Goal: Ask a question: Seek information or help from site administrators or community

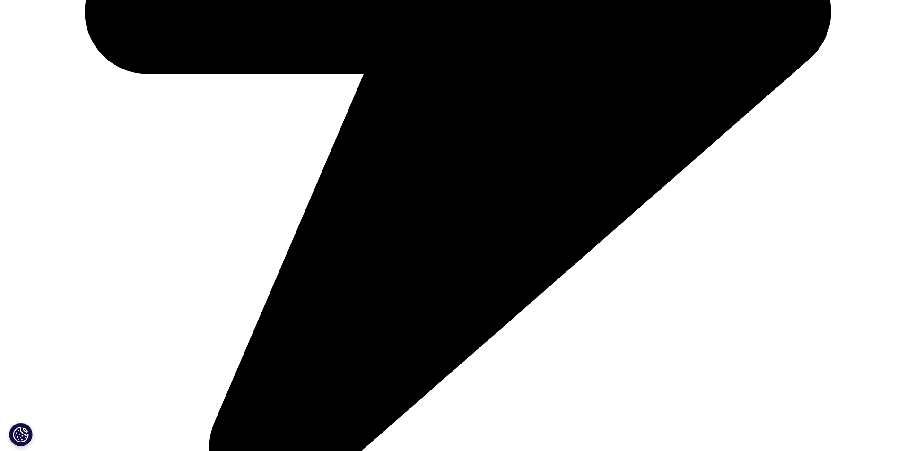
scroll to position [946, 0]
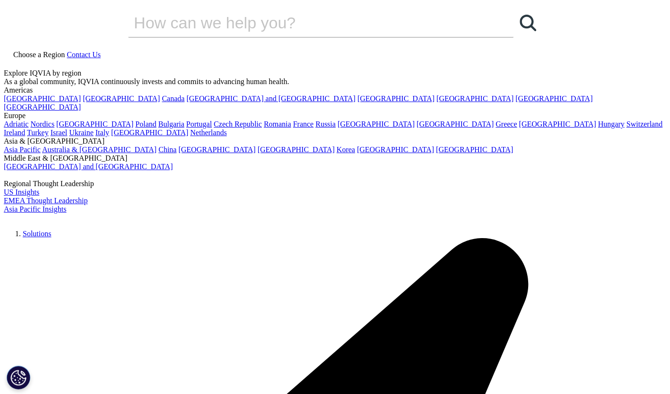
click at [79, 220] on img at bounding box center [42, 220] width 76 height 0
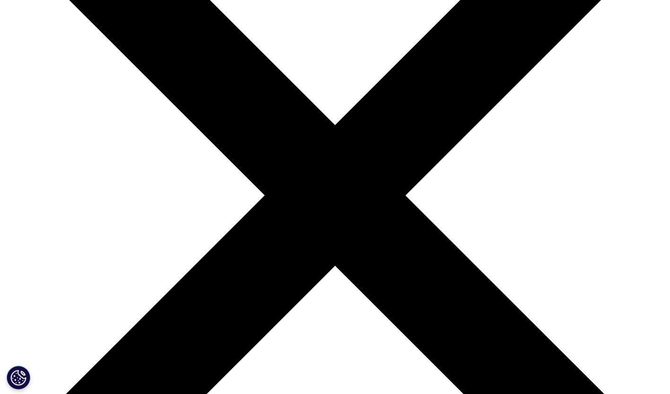
scroll to position [189, 0]
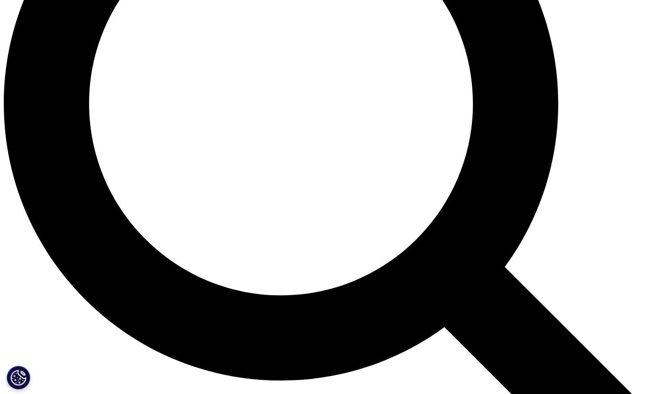
scroll to position [899, 0]
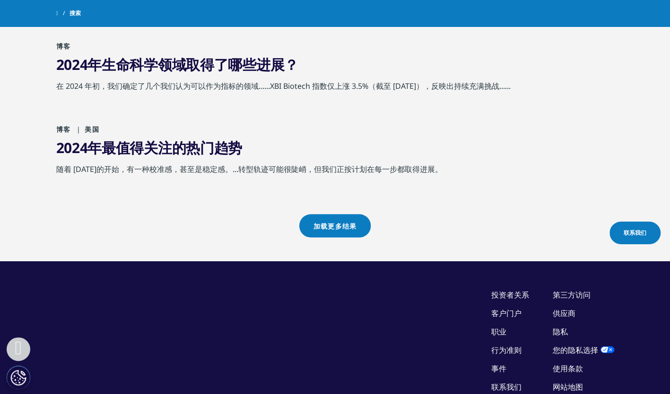
click at [342, 214] on link "加载更多结果" at bounding box center [334, 225] width 71 height 23
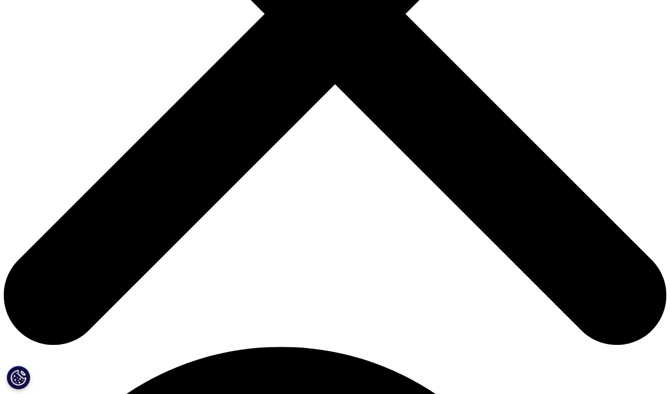
scroll to position [757, 0]
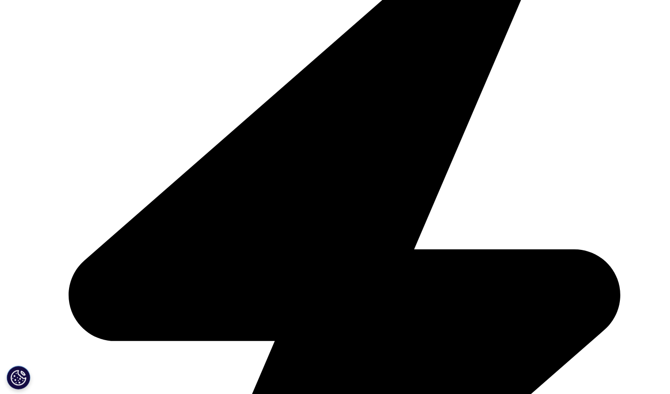
scroll to position [327, 0]
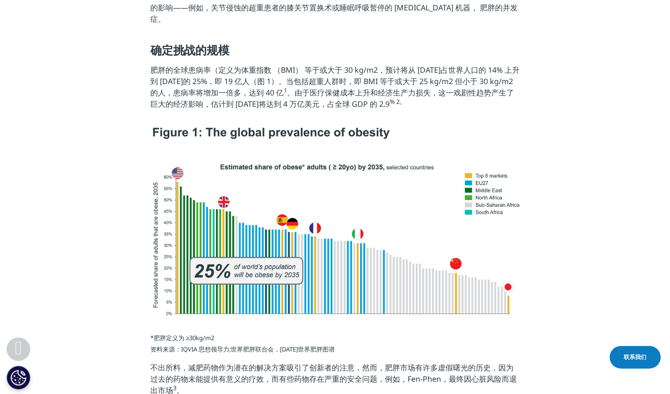
scroll to position [520, 0]
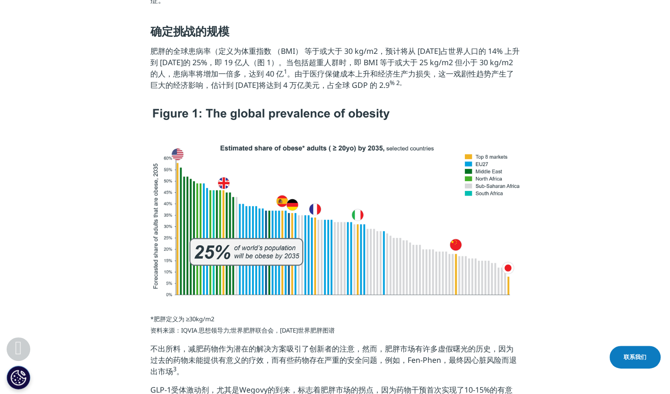
click at [178, 180] on img at bounding box center [334, 202] width 369 height 190
drag, startPoint x: 192, startPoint y: 174, endPoint x: 90, endPoint y: 211, distance: 109.2
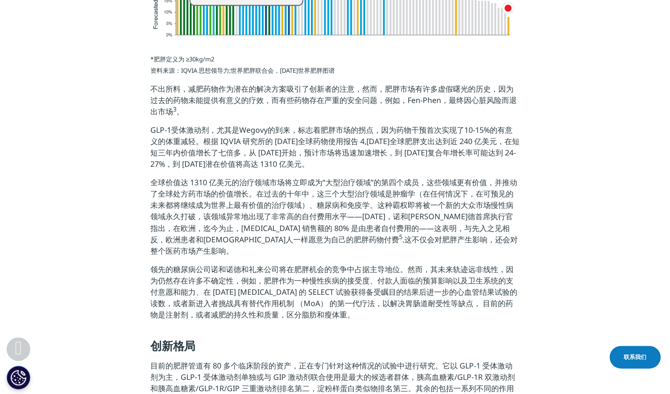
scroll to position [804, 0]
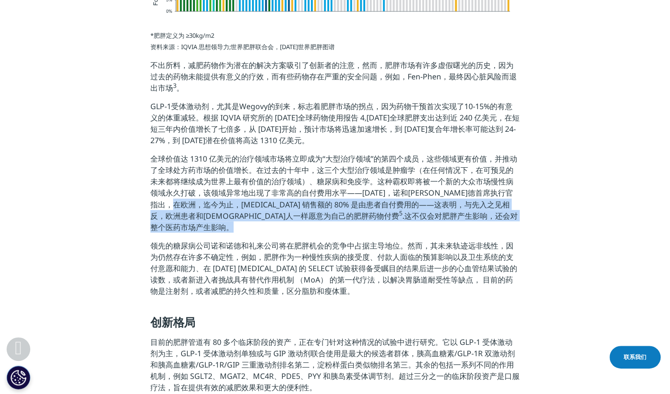
drag, startPoint x: 197, startPoint y: 195, endPoint x: 474, endPoint y: 209, distance: 277.5
click at [474, 209] on p "全球价值达 1310 亿美元的治疗领域市场将立即成为“大型治疗领域”的第四个成员，这些领域更有价值，并推动了全球处方药市场的价值增长。在过去的十年中，这三个大…" at bounding box center [334, 196] width 369 height 87
copy span "，Wegovy 销售额的 80% 是由患者自付费用的——这表明，与先入之见相反，欧洲患者和美国人一样愿意为自己的肥胖药物付费 5 .这不仅会对肥胖产生影响，还…"
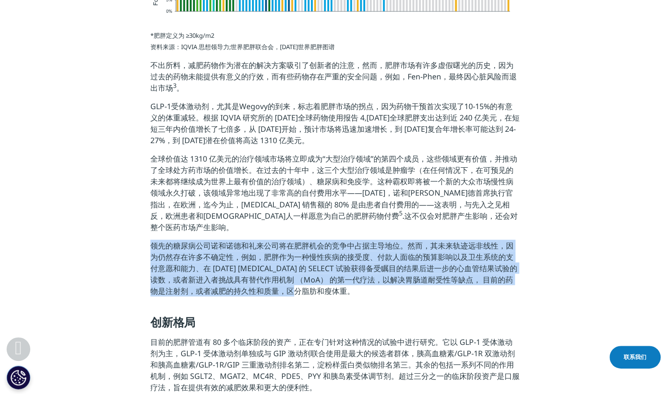
drag, startPoint x: 152, startPoint y: 221, endPoint x: 333, endPoint y: 276, distance: 189.4
click at [333, 276] on p "领先的糖尿病公司诺和诺德和礼来公司将在肥胖机会的竞争中占据主导地位。然而，其未来轨迹远非线性，因为仍然存在许多不确定性，例如，肥胖作为一种慢性疾病的接受度、付…" at bounding box center [334, 272] width 369 height 64
copy span "领先的糖尿病公司诺和诺德和礼来公司将在肥胖机会的竞争中占据主导地位。然而，其未来轨迹远非线性，因为仍然存在许多不确定性，例如，肥胖作为一种慢性疾病的接受度、付…"
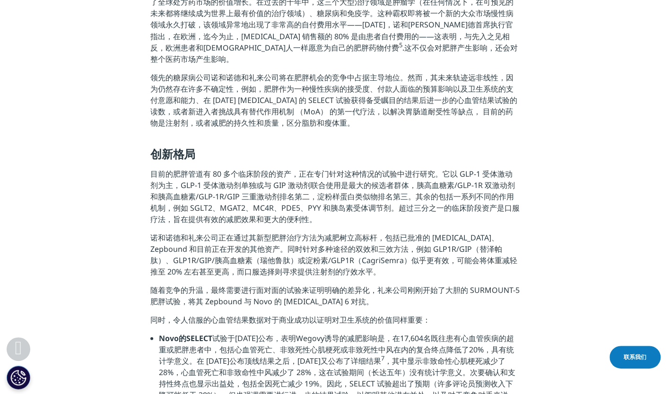
scroll to position [993, 0]
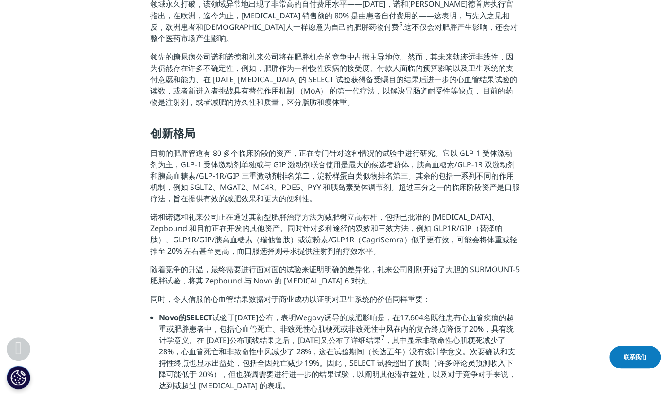
click at [221, 156] on span "目前的肥胖管道有 80 多个临床阶段的资产，正在专门针对这种情况的试验中进行研究。它以 GLP-1 受体激动剂为主，GLP-1 受体激动剂单独或与 GIP 激…" at bounding box center [334, 176] width 369 height 56
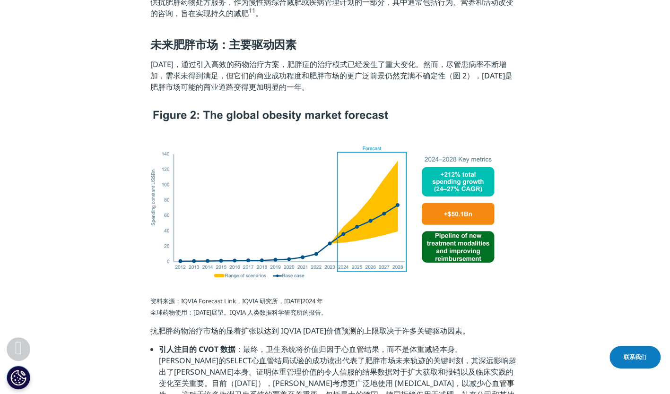
scroll to position [1608, 0]
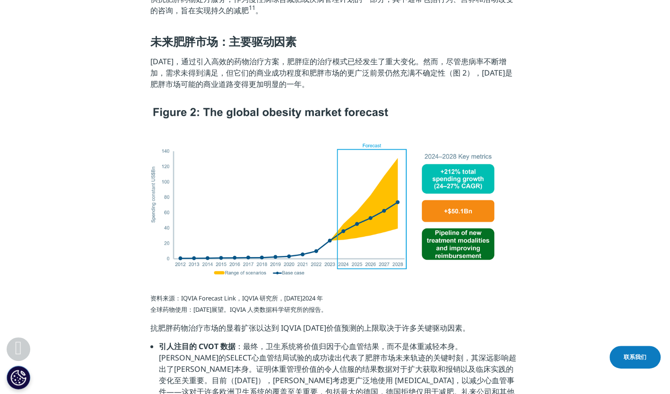
click at [453, 151] on img at bounding box center [322, 191] width 344 height 170
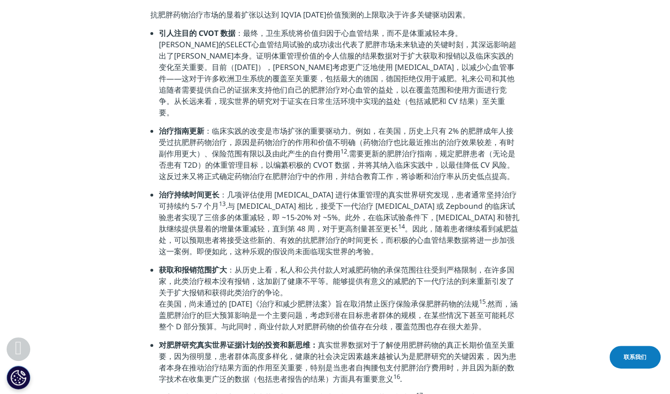
scroll to position [1939, 0]
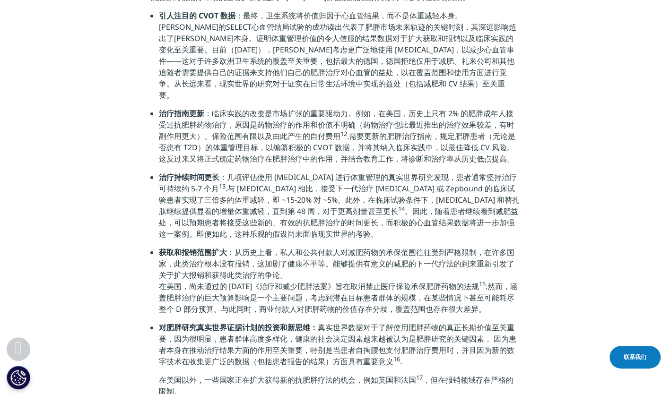
click at [360, 133] on li "治疗指南更新 ：临床实践的改变是市场扩张的重要驱动力。例如，在美国，历史上只有 2% 的肥胖成年人接受过抗肥胖药物治疗，原因是药物治疗的作用和价值不明确（药物…" at bounding box center [339, 140] width 361 height 64
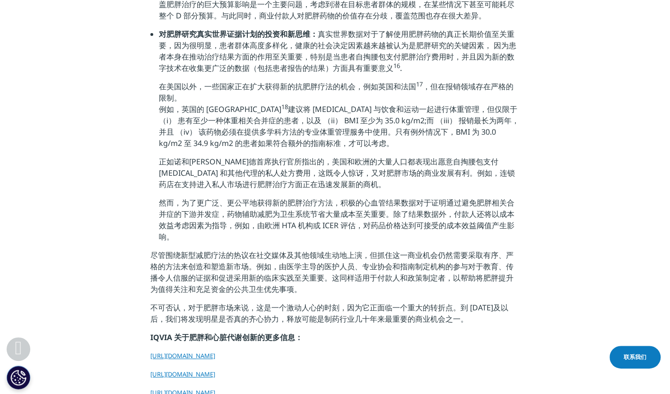
scroll to position [2412, 0]
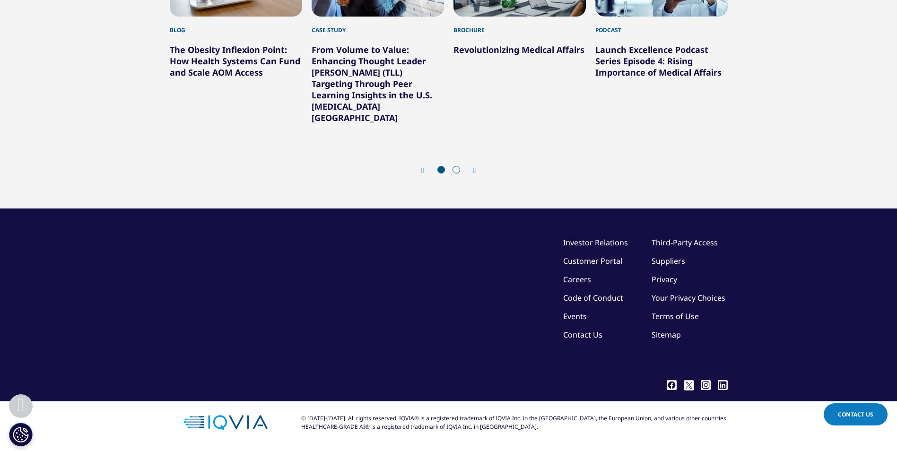
scroll to position [4067, 0]
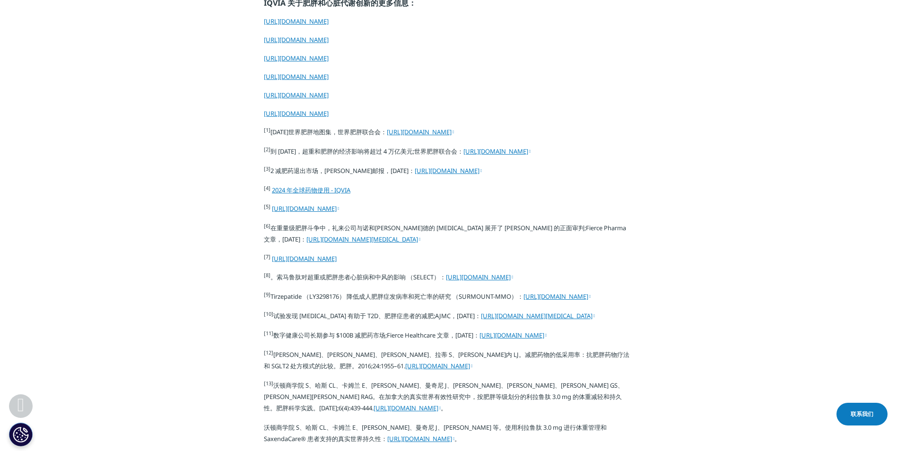
scroll to position [3310, 0]
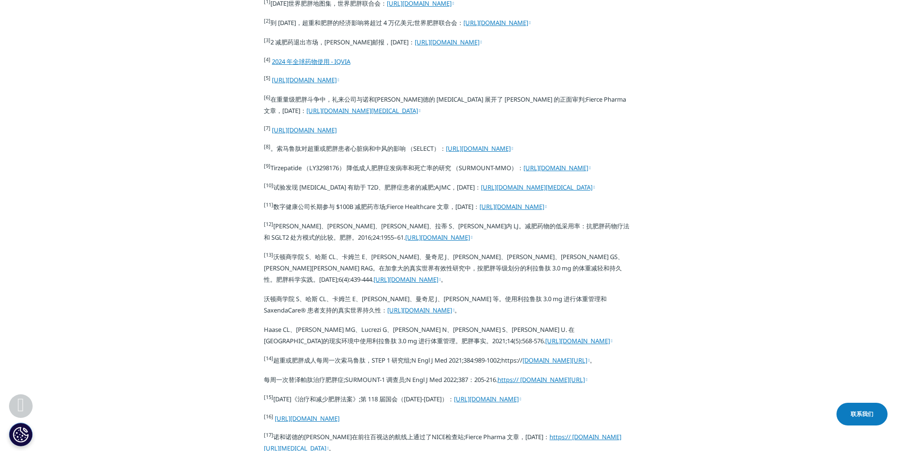
scroll to position [3215, 0]
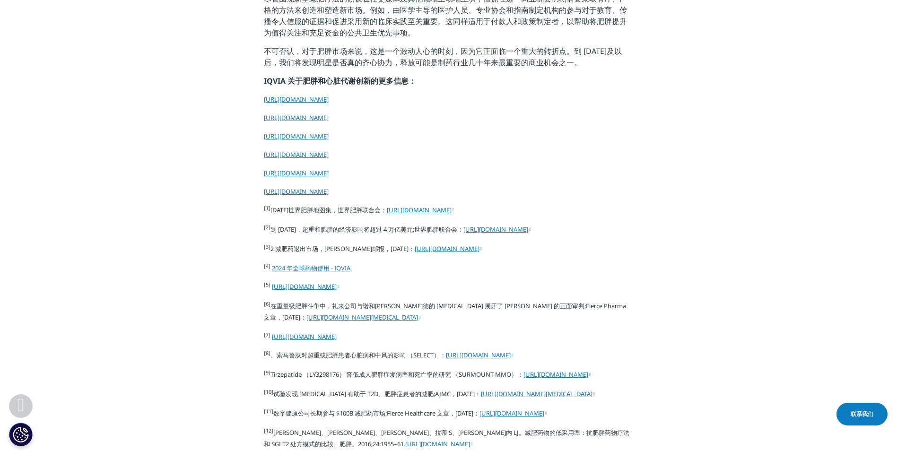
drag, startPoint x: 351, startPoint y: 91, endPoint x: 221, endPoint y: 139, distance: 138.1
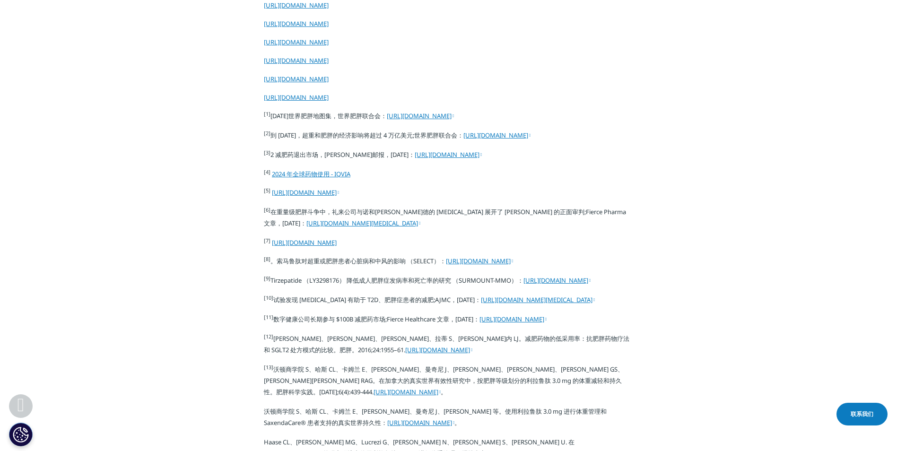
scroll to position [3310, 0]
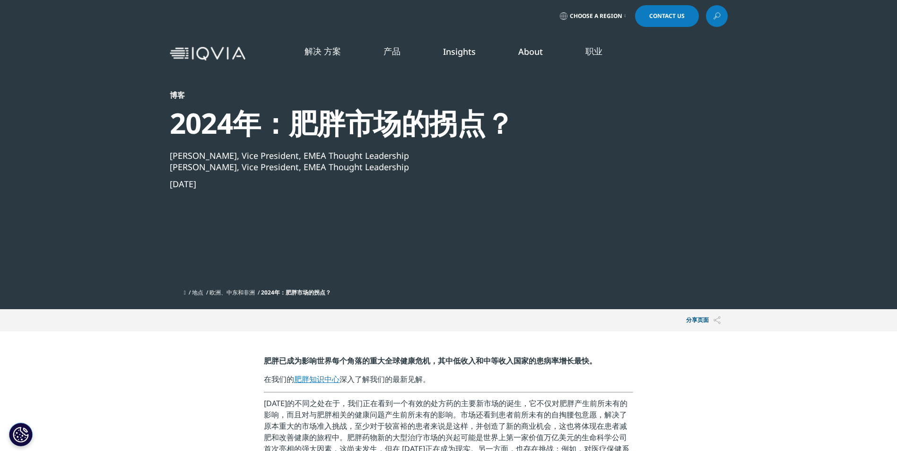
scroll to position [0, 0]
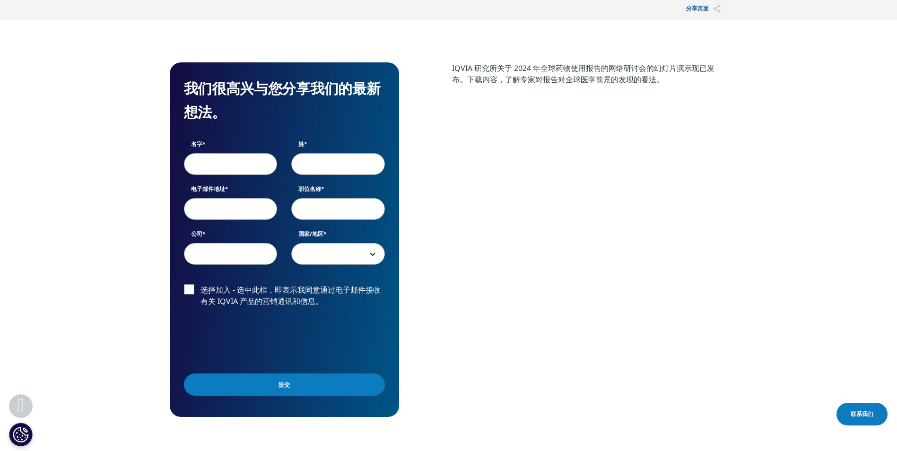
scroll to position [378, 0]
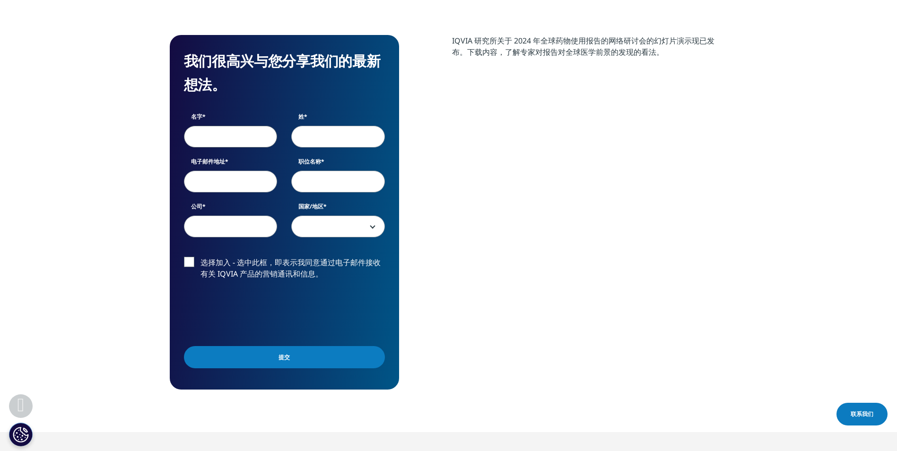
click at [202, 139] on input "名字" at bounding box center [231, 137] width 94 height 22
type input "猛猛"
type input "[PERSON_NAME]"
type input "[EMAIL_ADDRESS][DOMAIN_NAME]"
type input "合肥工业大学"
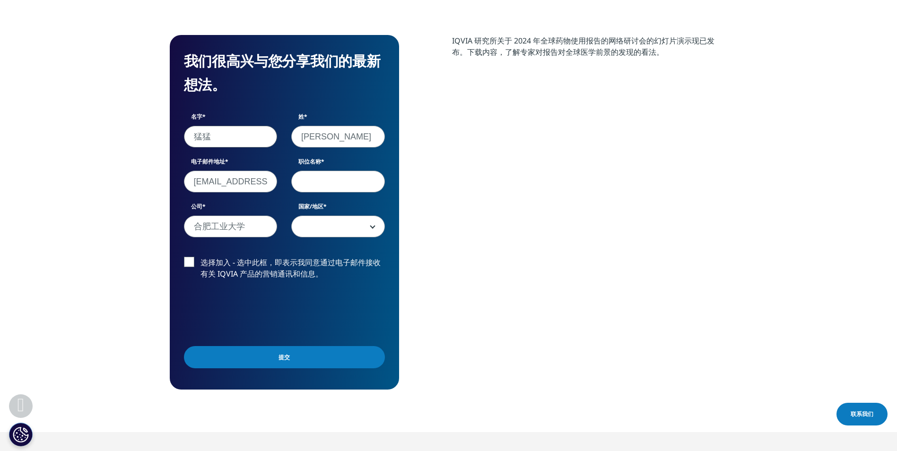
select select "China"
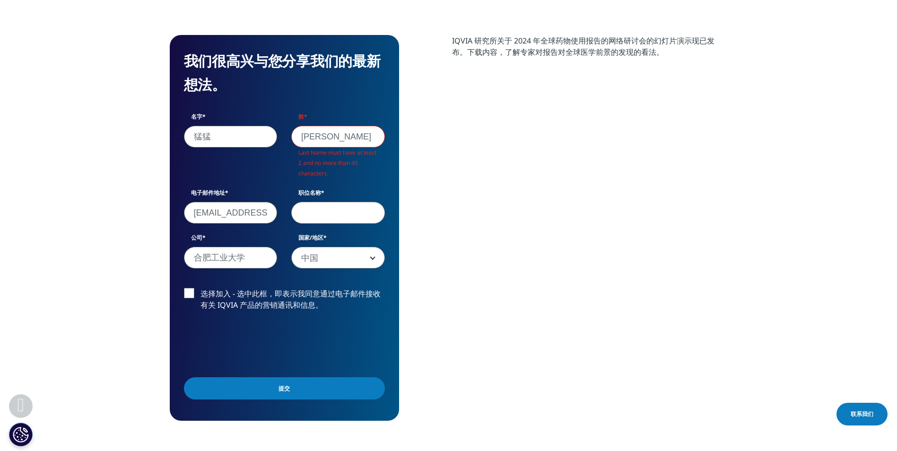
scroll to position [375, 558]
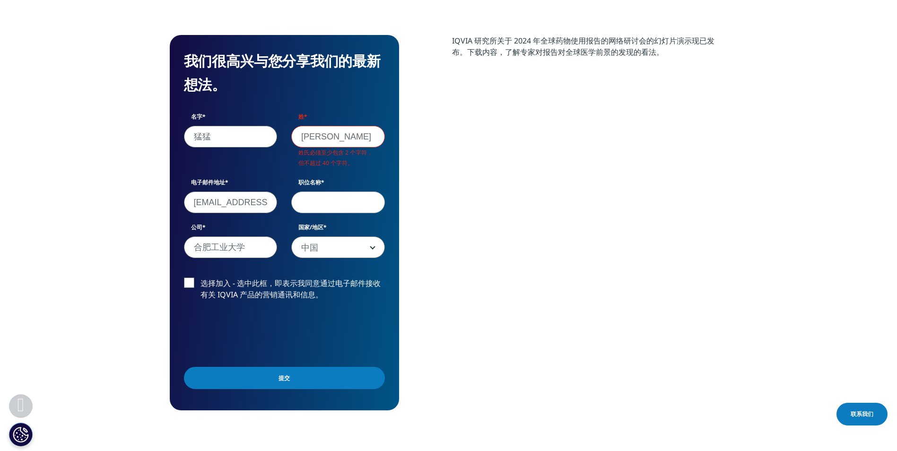
click at [348, 134] on input "朱" at bounding box center [338, 137] width 94 height 22
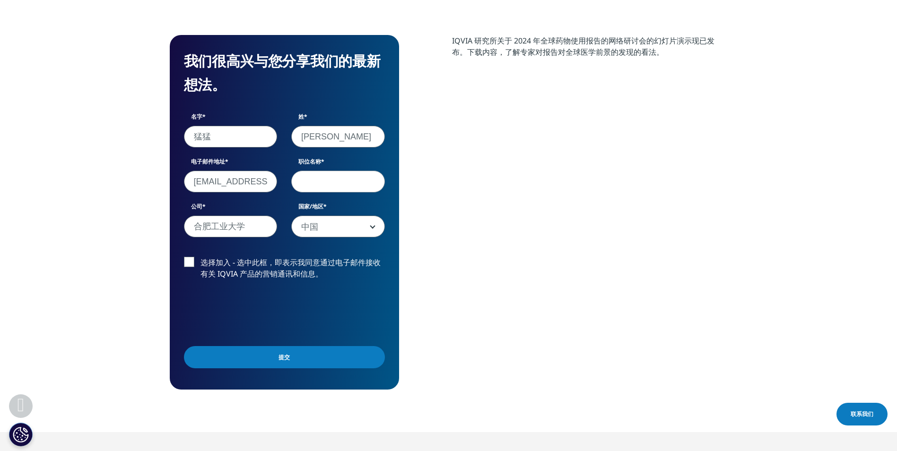
scroll to position [355, 558]
type input "zhu"
drag, startPoint x: 244, startPoint y: 137, endPoint x: 193, endPoint y: 134, distance: 51.1
click at [193, 134] on input "猛猛" at bounding box center [231, 137] width 94 height 22
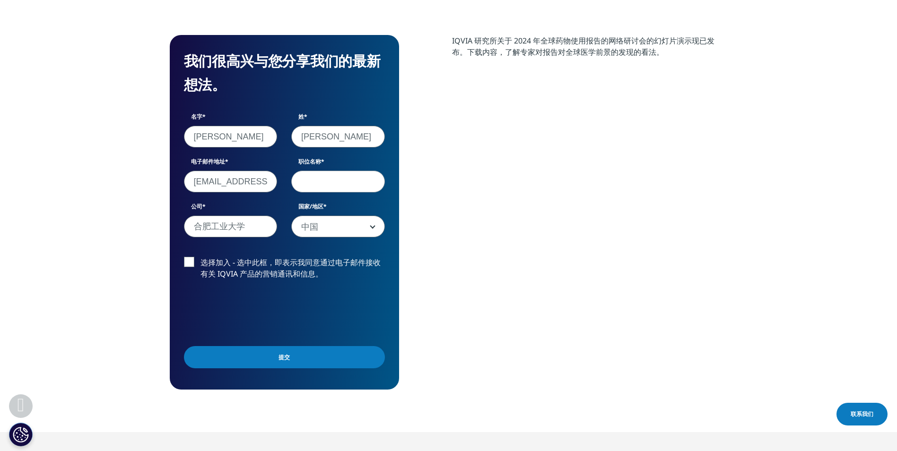
type input "[PERSON_NAME]"
drag, startPoint x: 349, startPoint y: 137, endPoint x: 291, endPoint y: 139, distance: 58.7
click at [291, 139] on div "姓 zhu" at bounding box center [338, 130] width 108 height 35
type input "hee"
click at [240, 181] on input "1289899007@qq.com" at bounding box center [231, 182] width 94 height 22
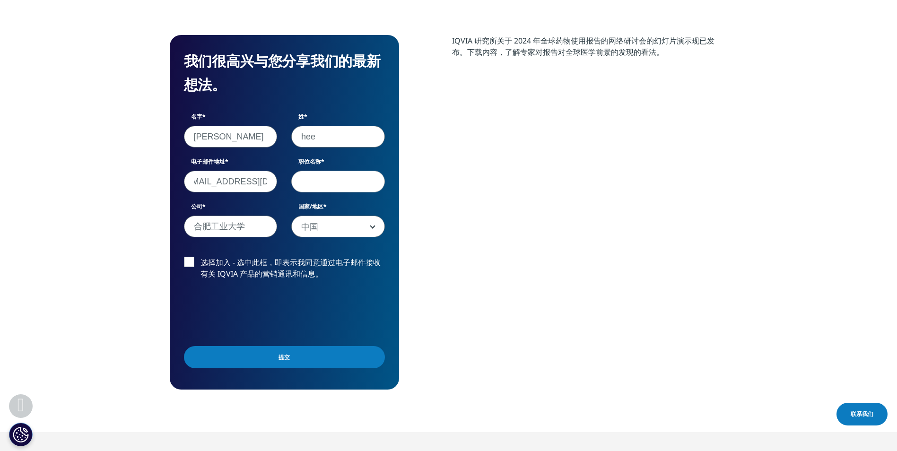
drag, startPoint x: 192, startPoint y: 181, endPoint x: 349, endPoint y: 189, distance: 157.2
click at [349, 189] on div "名字 xiaoyu 姓 hee 电子邮件地址 1289899007@qq.com 职位名称 公司 合肥工业大学 国家/地区 美国 加拿大 英国 阿富汗 阿尔巴…" at bounding box center [284, 180] width 215 height 135
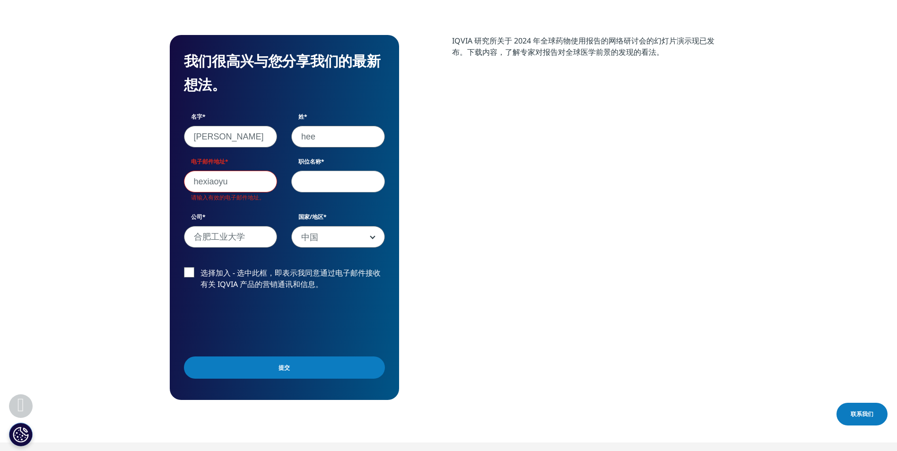
type input "hexiaoyu@vazyme.com"
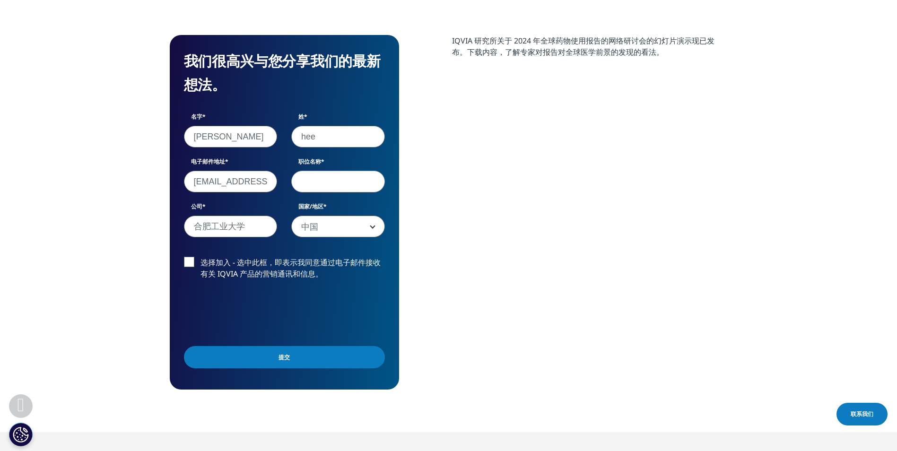
click at [314, 183] on input "职位名称" at bounding box center [338, 182] width 94 height 22
type input "c"
type input "PM"
click at [189, 268] on label "选择加入 - 选中此框，即表示我同意通过电子邮件接收有关 IQVIA 产品的营销通讯和信息。" at bounding box center [284, 271] width 201 height 28
click at [200, 257] on input "选择加入 - 选中此框，即表示我同意通过电子邮件接收有关 IQVIA 产品的营销通讯和信息。" at bounding box center [200, 257] width 0 height 0
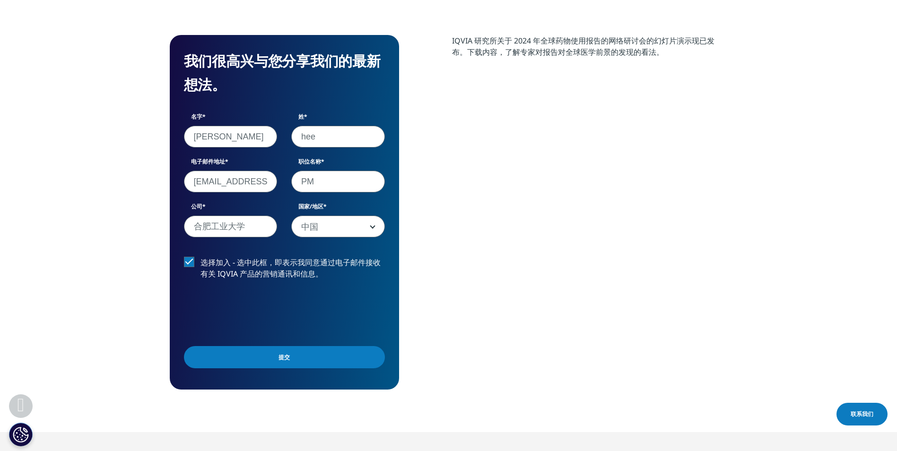
click at [233, 356] on input "Submit" at bounding box center [284, 357] width 201 height 22
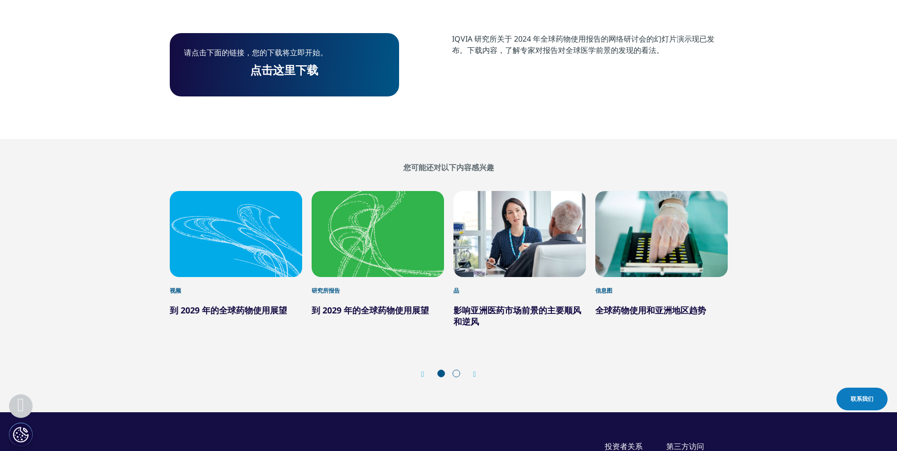
click at [290, 70] on link "点击这里下载" at bounding box center [284, 70] width 68 height 16
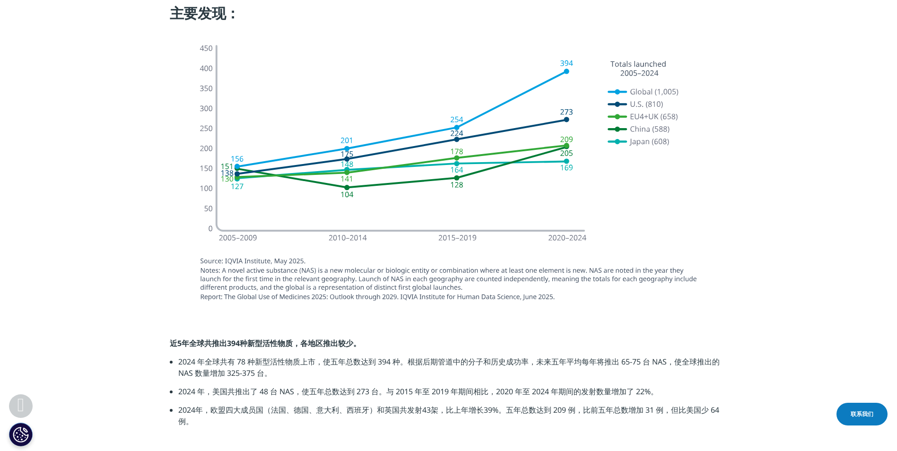
scroll to position [898, 0]
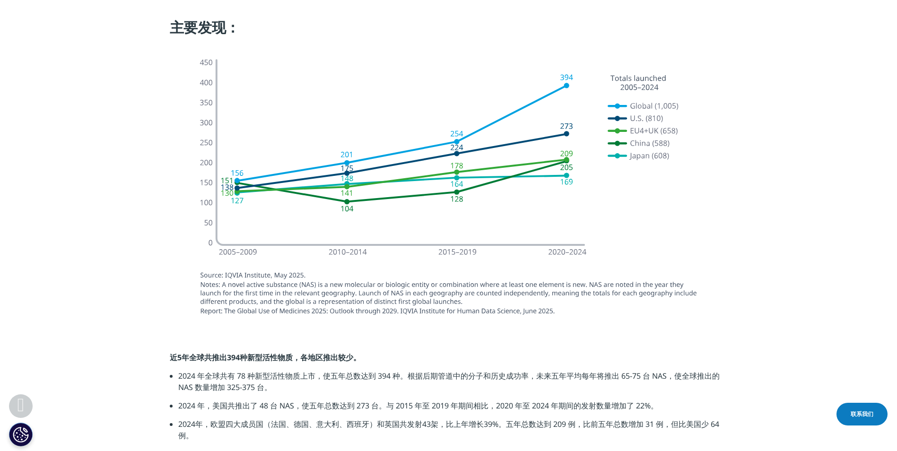
click at [133, 309] on section at bounding box center [448, 186] width 897 height 284
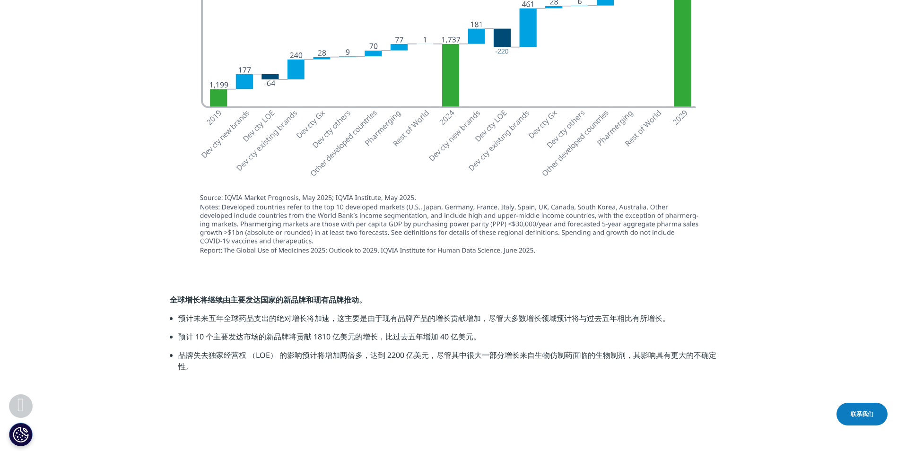
scroll to position [1466, 0]
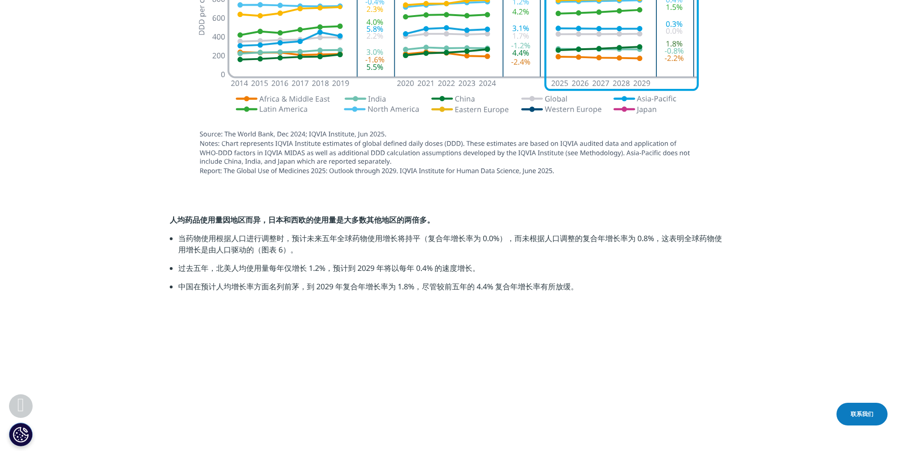
click at [775, 203] on section "人均药品使用量因地区而异，日本和西欧的使用量是大多数其他地区的两倍多。 当药物使用根据人口进行调整时，预计未来五年全球药物使用增长将持平（复合年增长率为 0.…" at bounding box center [448, 266] width 897 height 151
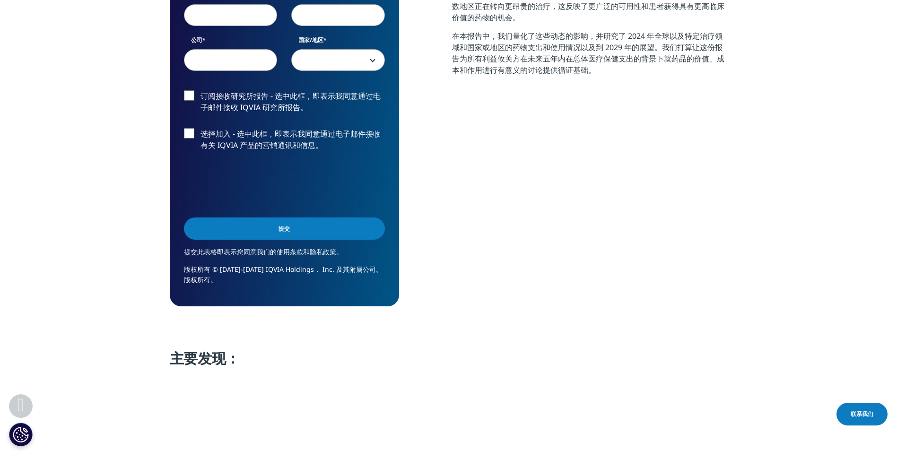
scroll to position [426, 0]
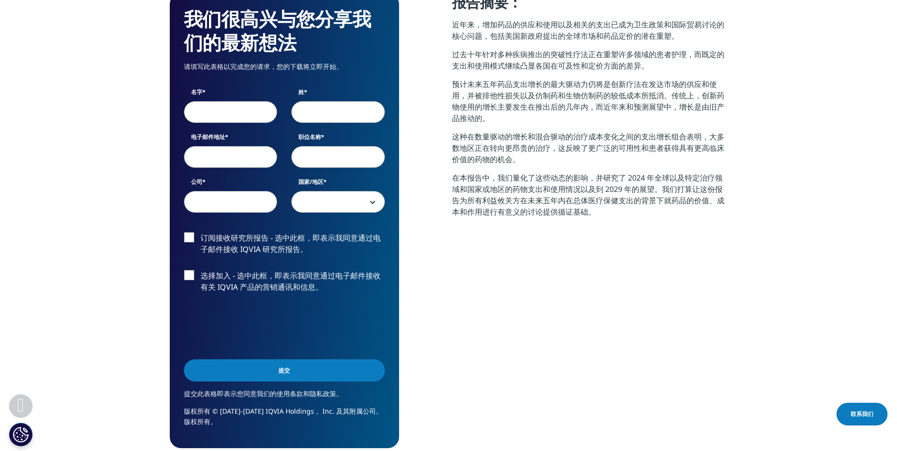
click at [245, 107] on input "名字" at bounding box center [231, 112] width 94 height 22
type input "xiaoyu"
type input "hee"
type input "hexiaoyu@vazyme.com"
type input "PM"
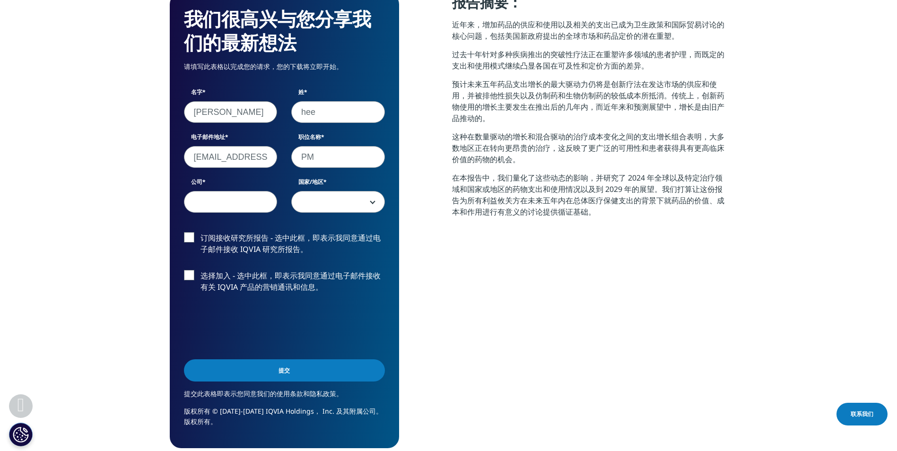
type input "合肥工业大学"
select select "China"
click at [194, 235] on label "订阅接收研究所报告 - 选中此框，即表示我同意通过电子邮件接收 IQVIA 研究所报告。" at bounding box center [284, 246] width 201 height 28
click at [200, 232] on input "订阅接收研究所报告 - 选中此框，即表示我同意通过电子邮件接收 IQVIA 研究所报告。" at bounding box center [200, 232] width 0 height 0
click at [189, 279] on label "选择加入 - 选中此框，即表示我同意通过电子邮件接收有关 IQVIA 产品的营销通讯和信息。" at bounding box center [284, 284] width 201 height 28
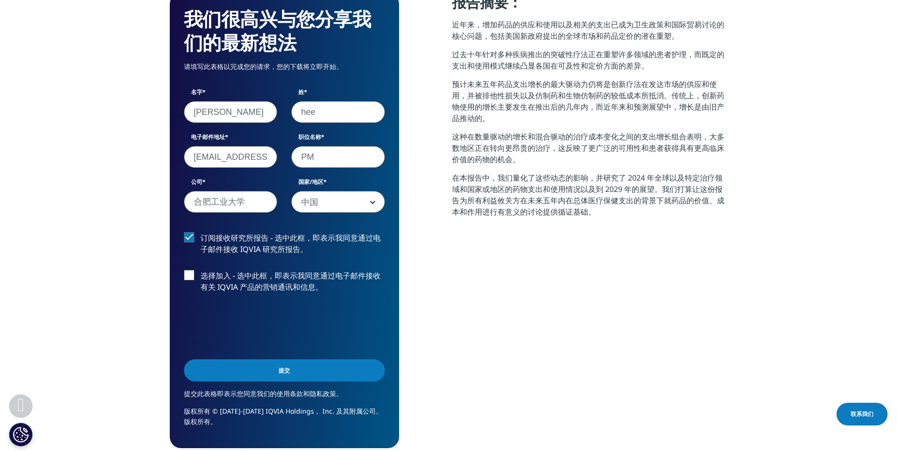
click at [200, 270] on input "选择加入 - 选中此框，即表示我同意通过电子邮件接收有关 IQVIA 产品的营销通讯和信息。" at bounding box center [200, 270] width 0 height 0
click at [198, 366] on input "Submit" at bounding box center [284, 370] width 201 height 22
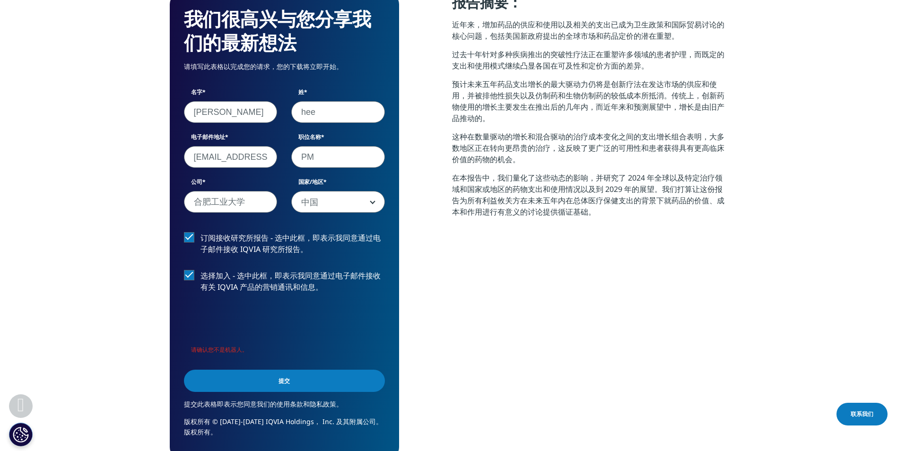
click at [252, 380] on input "Submit" at bounding box center [284, 381] width 201 height 22
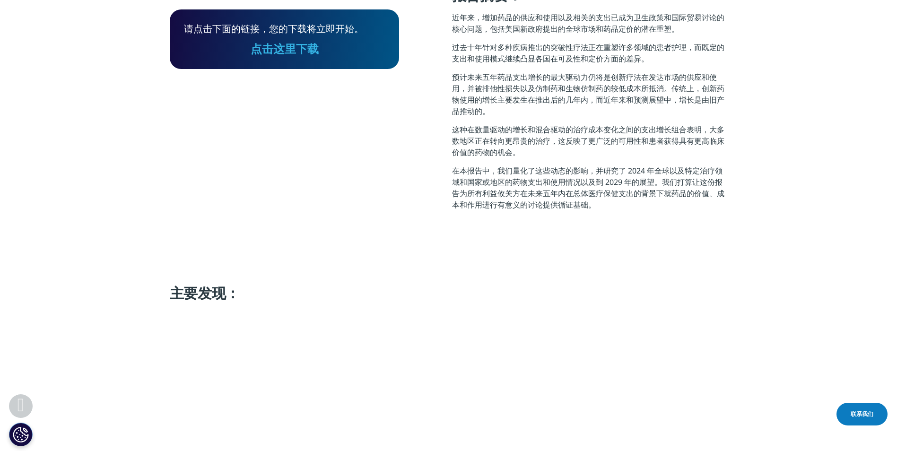
scroll to position [255, 558]
click at [289, 46] on link "点击这里下载" at bounding box center [285, 49] width 68 height 16
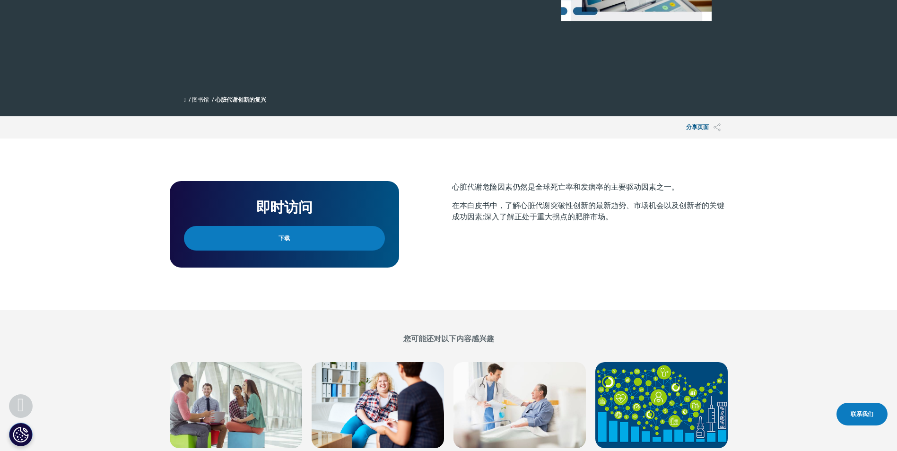
scroll to position [87, 558]
click at [274, 229] on link "下载" at bounding box center [284, 238] width 201 height 25
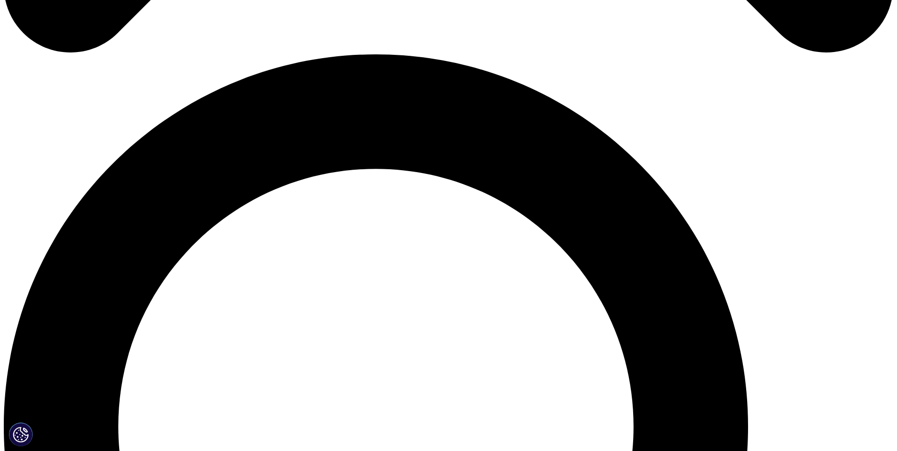
scroll to position [898, 0]
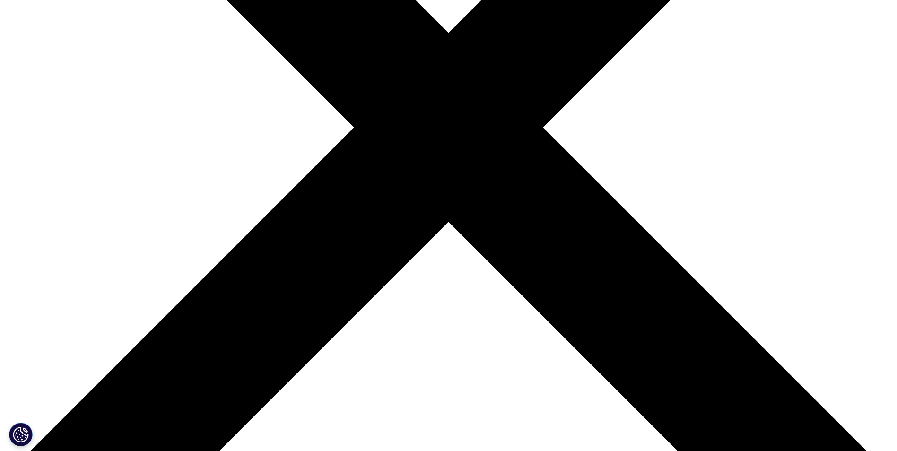
scroll to position [87, 558]
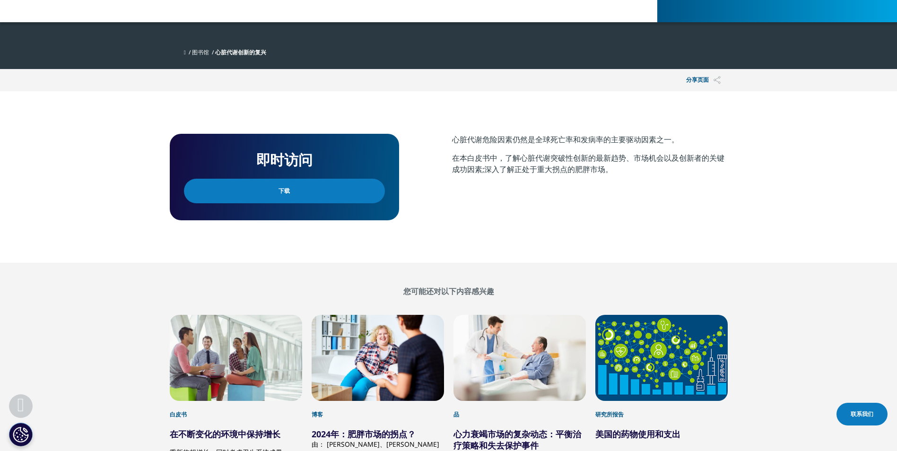
click at [356, 192] on link "下载" at bounding box center [284, 191] width 201 height 25
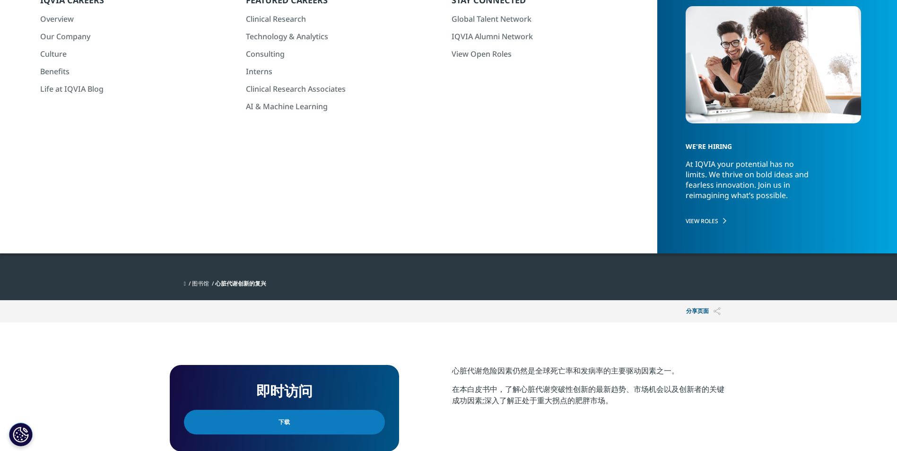
scroll to position [95, 0]
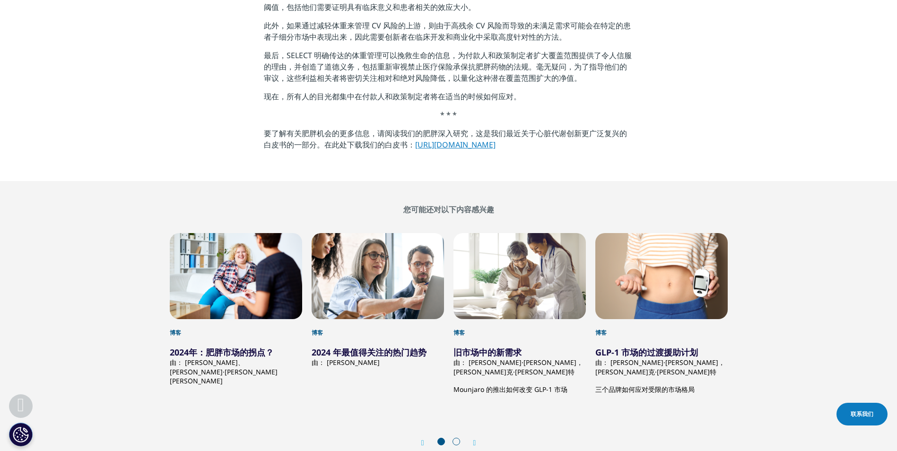
scroll to position [1229, 0]
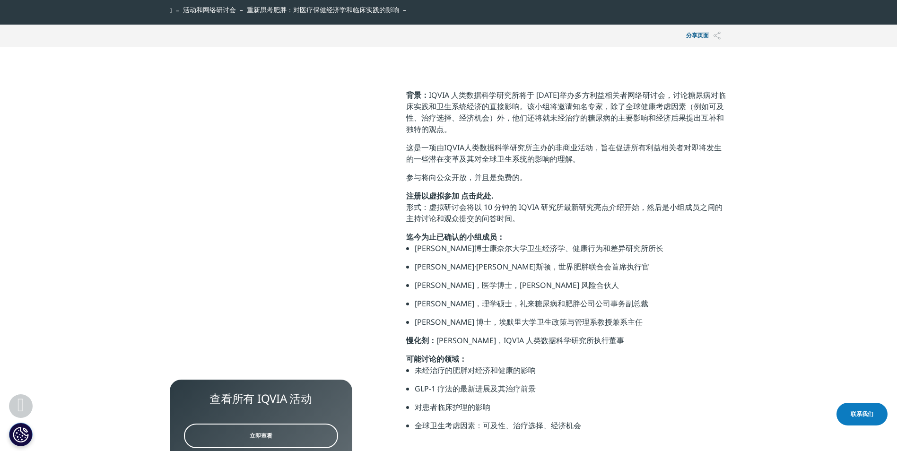
scroll to position [662, 0]
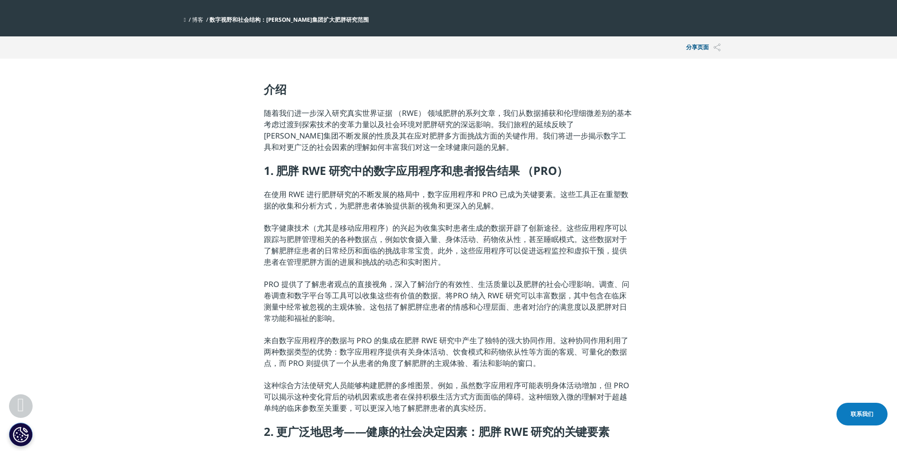
scroll to position [95, 0]
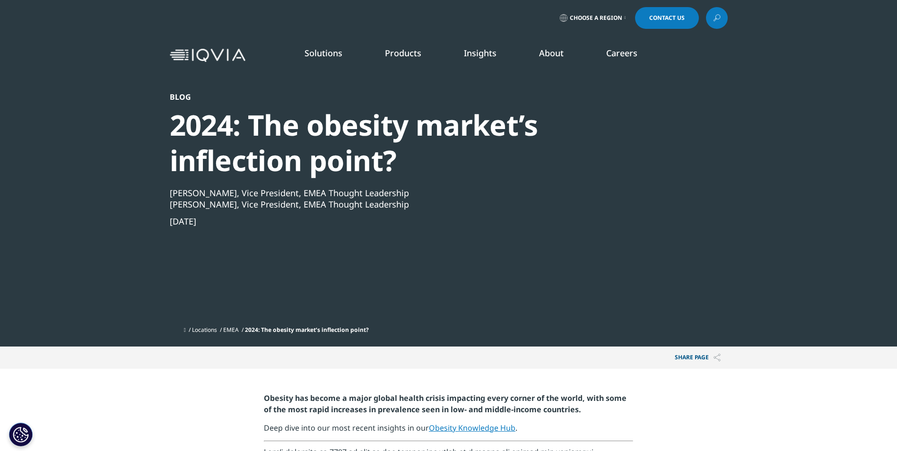
drag, startPoint x: 714, startPoint y: 19, endPoint x: 473, endPoint y: 130, distance: 266.0
click at [714, 19] on icon at bounding box center [717, 18] width 8 height 12
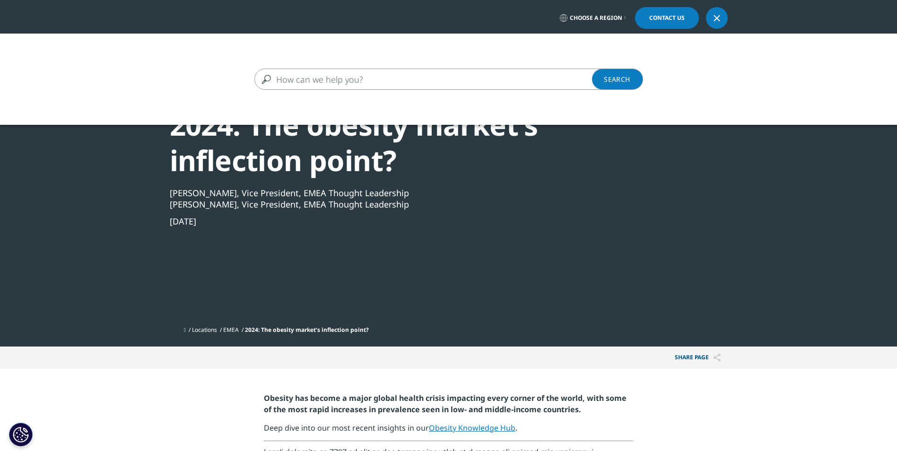
click at [538, 72] on input "Search" at bounding box center [434, 79] width 361 height 21
paste input "the GLP-1 antidiabetic market in Southeast Asia will reach 111 million US dolla…"
type input "the GLP-1 antidiabetic market in Southeast Asia will reach 111 million US dolla…"
click at [616, 81] on link "Search Loading" at bounding box center [617, 79] width 51 height 21
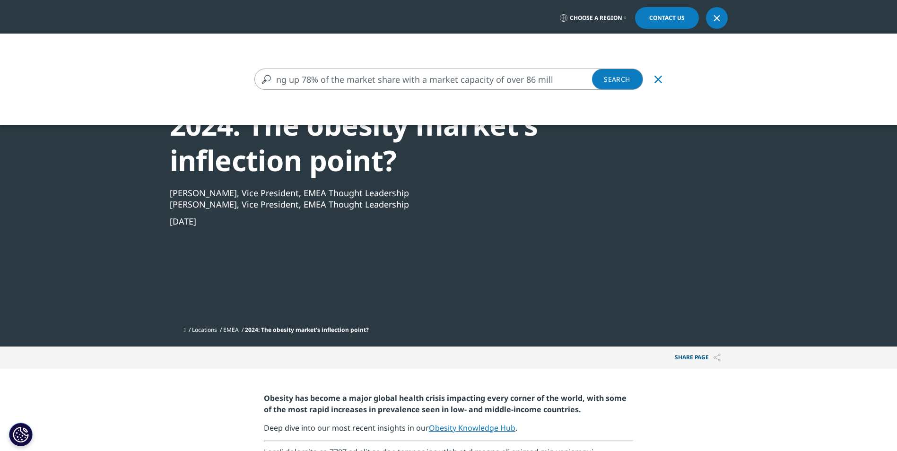
scroll to position [0, 0]
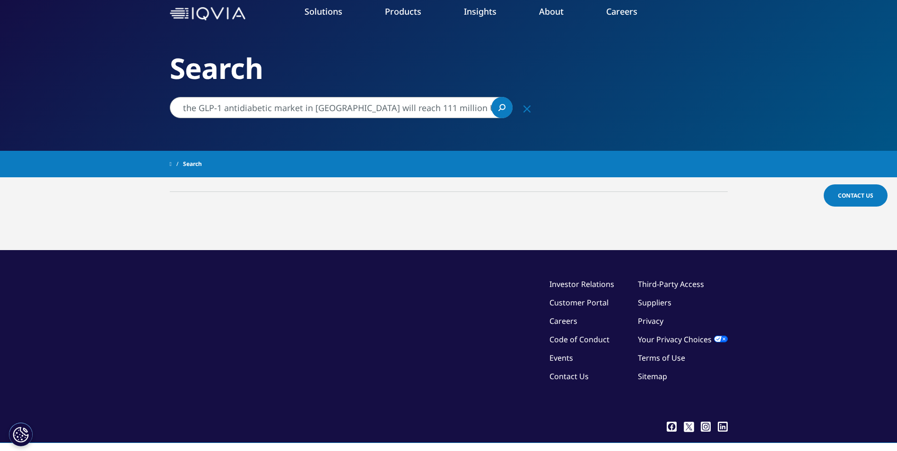
scroll to position [83, 0]
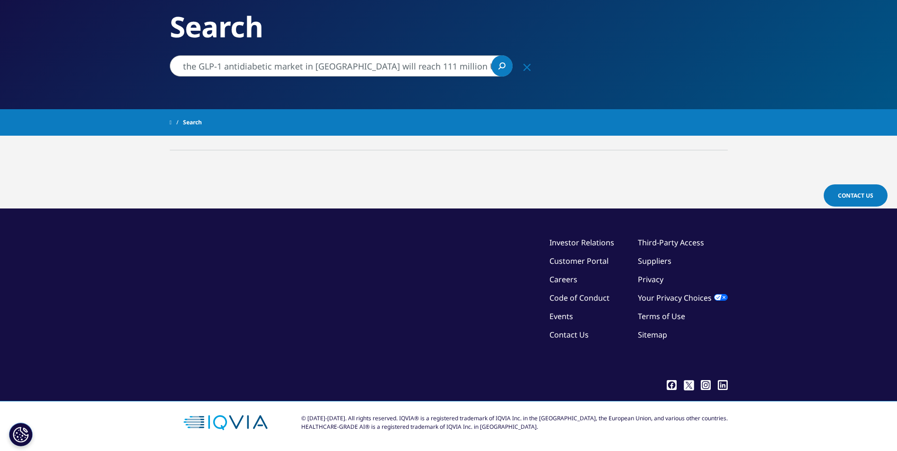
click at [528, 70] on icon "Clear" at bounding box center [526, 67] width 7 height 7
click at [407, 66] on input "Search" at bounding box center [341, 65] width 343 height 21
click at [499, 67] on icon "Search" at bounding box center [501, 65] width 7 height 7
click at [432, 70] on input "GLP-1 antidiabetic market in Southeast Asia" at bounding box center [341, 65] width 343 height 21
drag, startPoint x: 286, startPoint y: 66, endPoint x: 400, endPoint y: 66, distance: 114.0
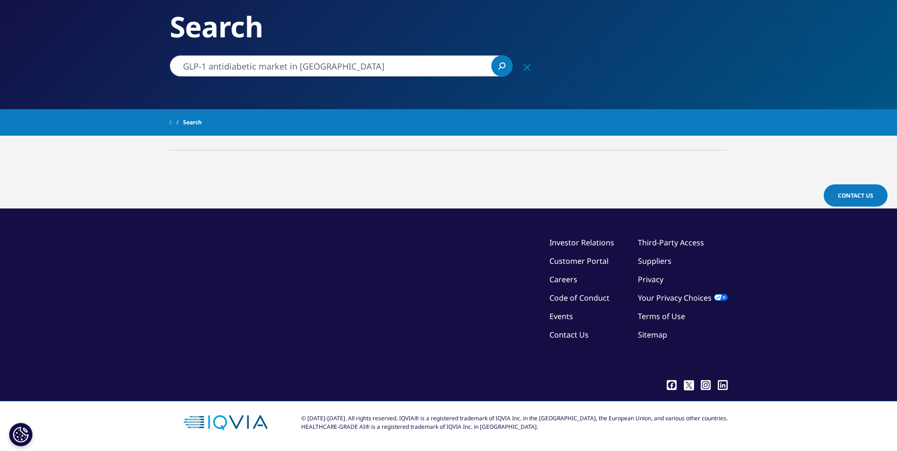
click at [400, 66] on input "GLP-1 antidiabetic market in Southeast Asia" at bounding box center [341, 65] width 343 height 21
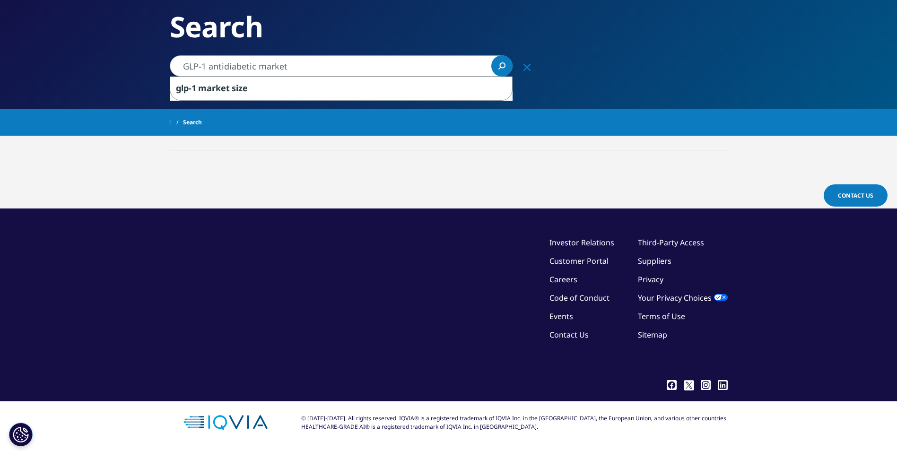
click at [506, 68] on link "Search Loading" at bounding box center [501, 65] width 21 height 21
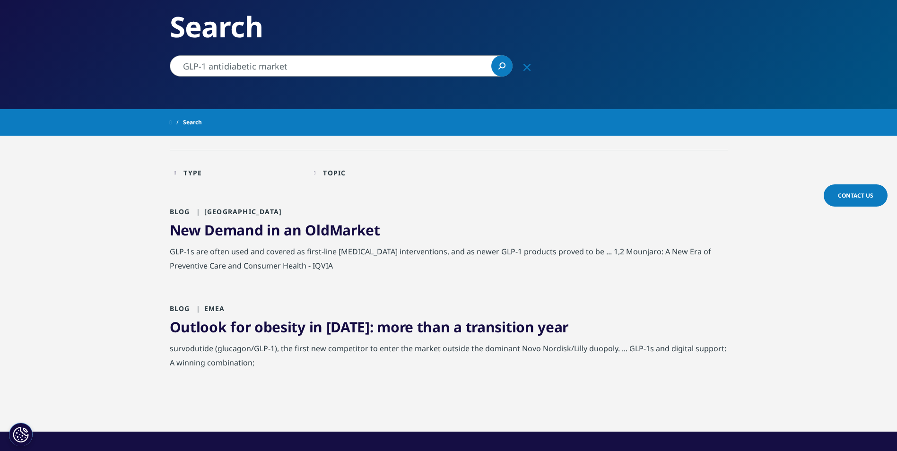
click at [76, 226] on div "Type Loading Clear Or/And Operator Toggle Blog 2 Toggle Topic Loading Clear Or/…" at bounding box center [448, 291] width 897 height 282
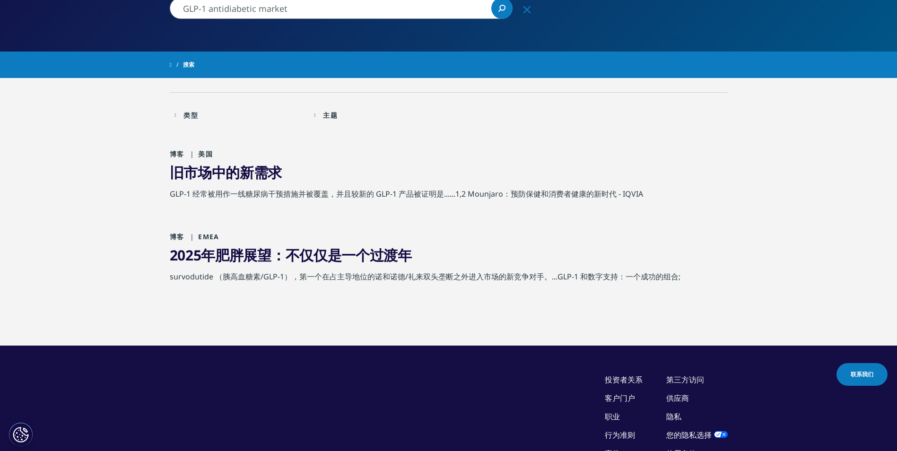
scroll to position [83, 0]
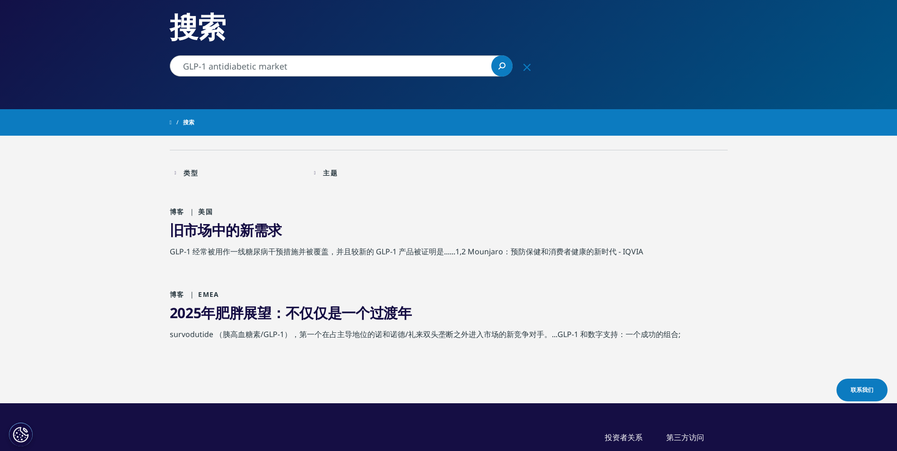
click at [223, 67] on input "GLP-1 antidiabetic market" at bounding box center [341, 65] width 343 height 21
type input "GLP-1 diabetic market"
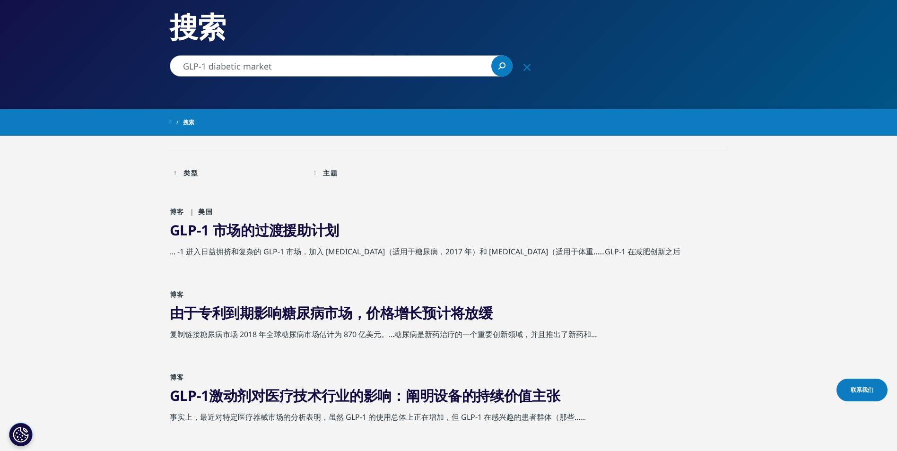
drag, startPoint x: 78, startPoint y: 262, endPoint x: 96, endPoint y: 284, distance: 28.5
click at [312, 172] on div "主题 装载 清楚 或/和运算符 切换 Asia Pacific 1 切换 切换 Europe, Middle East, & Africa 13 切换 切换 …" at bounding box center [378, 175] width 139 height 27
click at [315, 172] on div "主题 装载 清楚 或/和运算符" at bounding box center [379, 173] width 130 height 22
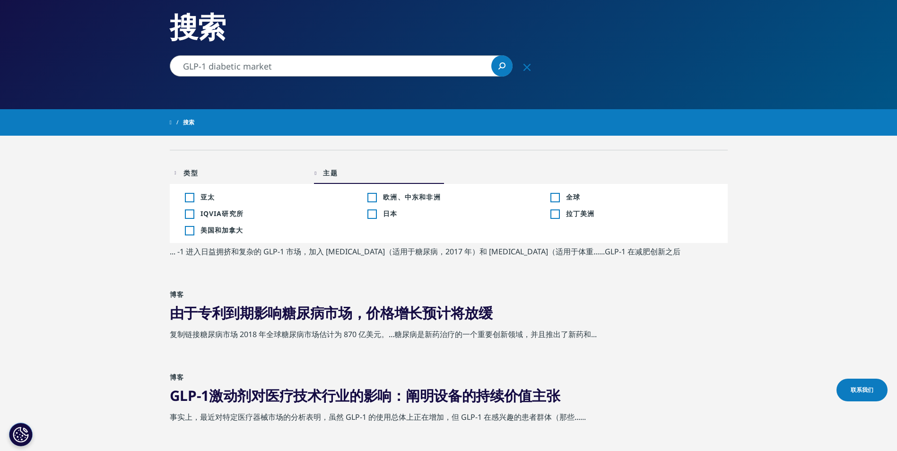
click at [229, 213] on span "IQVIA研究所" at bounding box center [273, 213] width 147 height 9
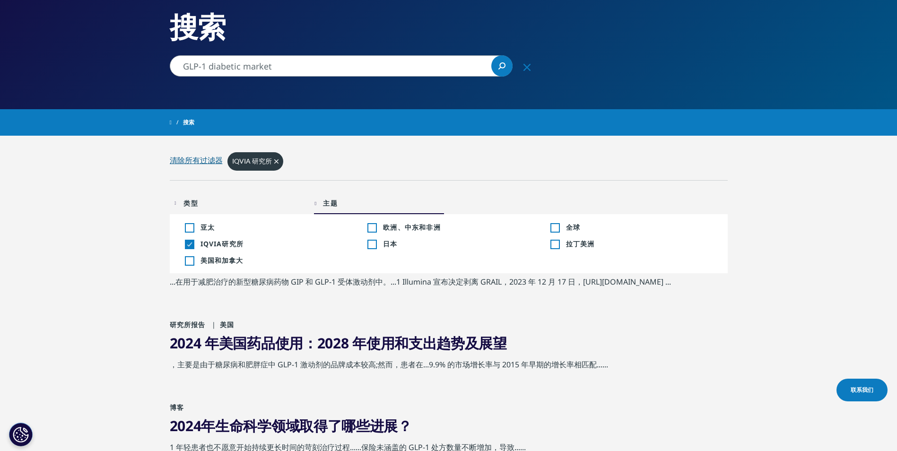
click at [122, 271] on div "类型 装载 清楚 或/和运算符 切换 Blog 2 切换 切换 Institute Report 1 切换 主题 装载 清楚 或/和运算符 切换 亚太 +1 …" at bounding box center [448, 348] width 897 height 336
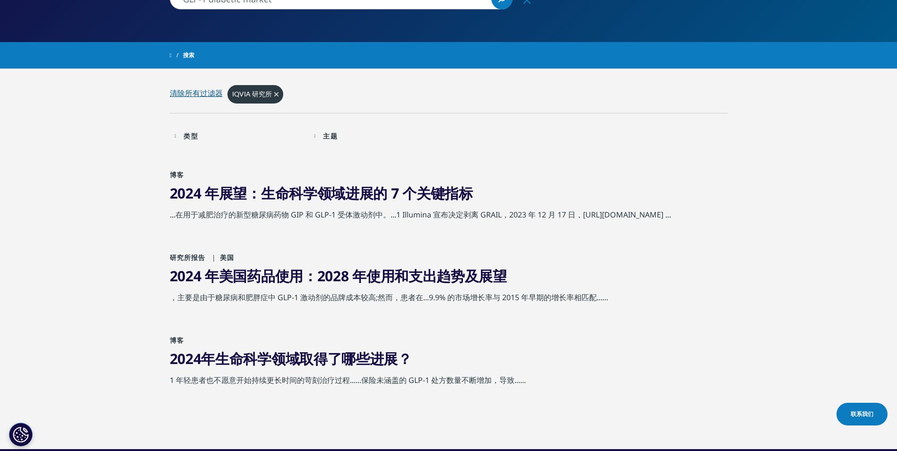
scroll to position [178, 0]
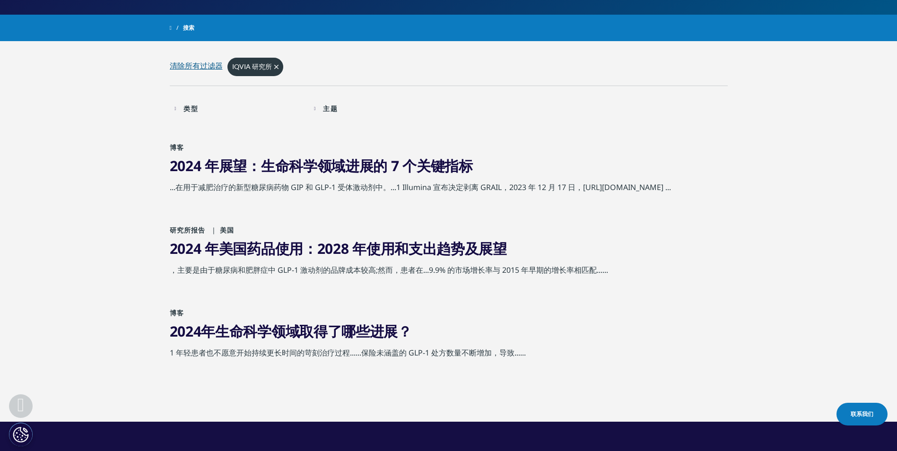
click at [331, 107] on div "主题" at bounding box center [330, 108] width 14 height 9
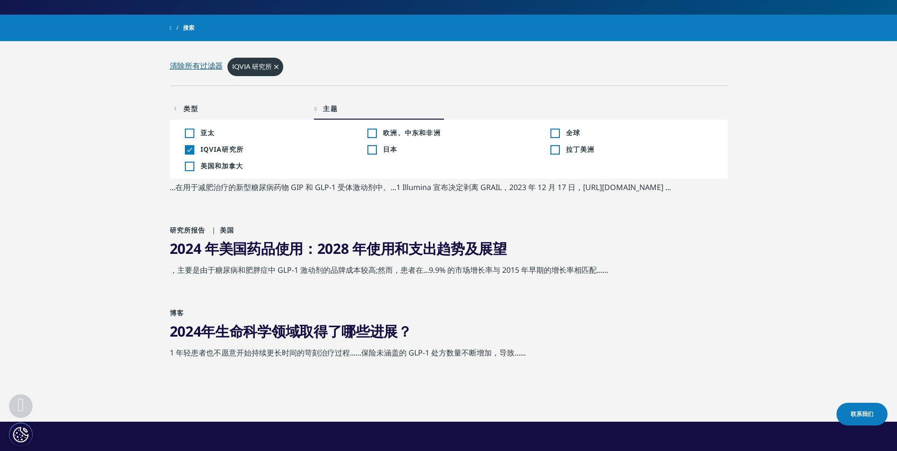
click at [199, 148] on div "切换 IQVIA研究所 3" at bounding box center [266, 149] width 162 height 9
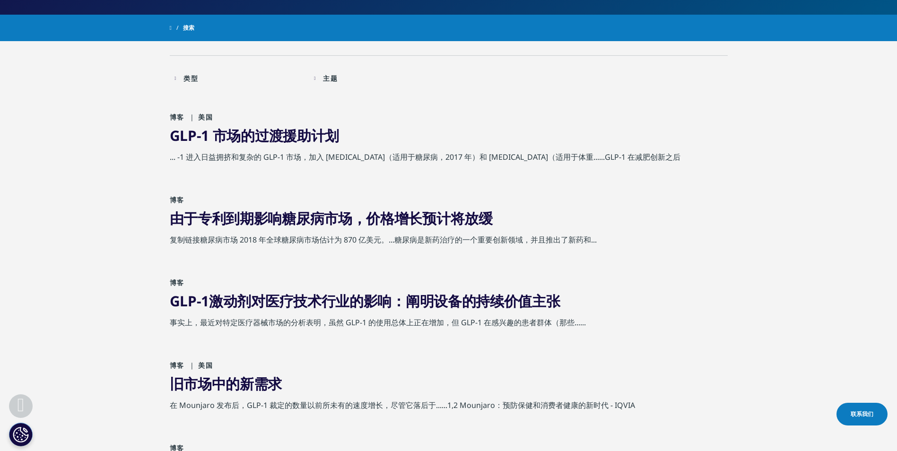
click at [182, 78] on div "类型 装载 清楚 或/和运算符" at bounding box center [239, 78] width 130 height 22
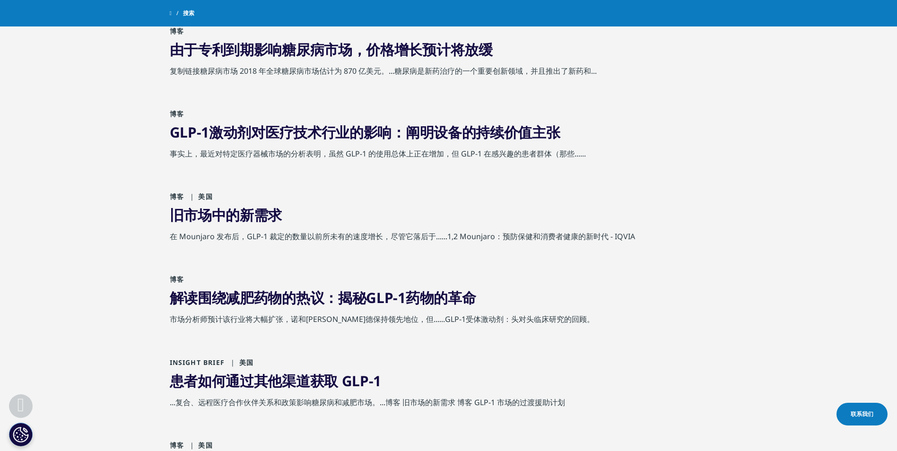
scroll to position [367, 0]
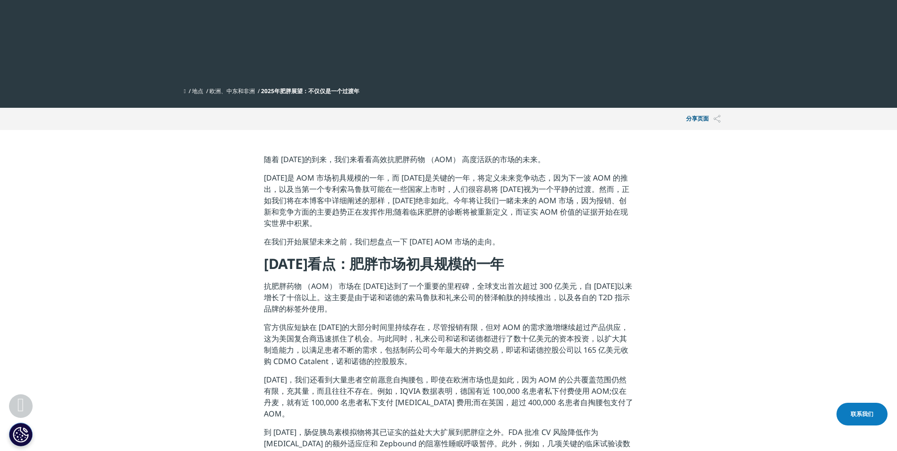
scroll to position [426, 0]
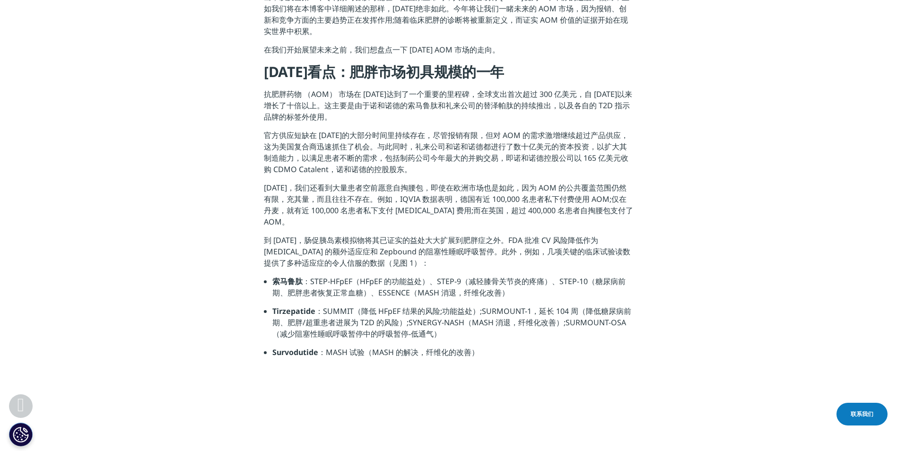
click at [203, 323] on section "随着 [DATE]的到来，我们来看看高效抗肥胖药物 （AOM） 高度活跃的市场的未来。 [DATE]是 AOM 市场初具规模的一年，而 [DATE]是关键的一…" at bounding box center [448, 163] width 897 height 451
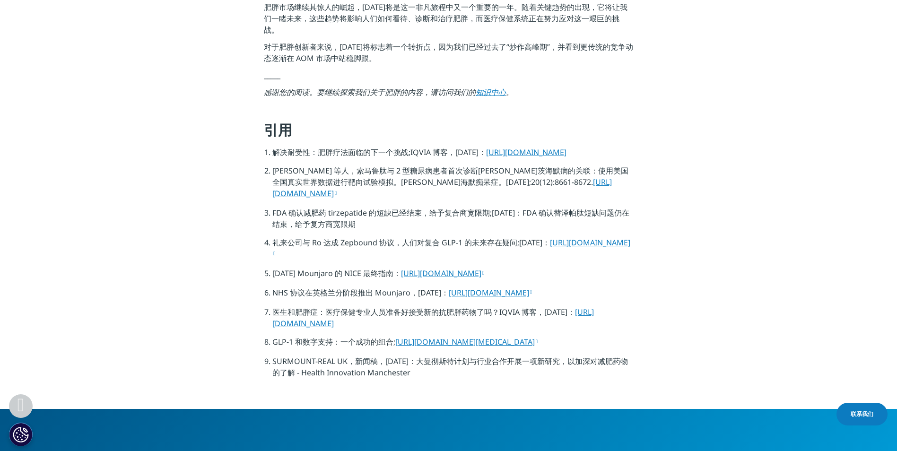
scroll to position [3074, 0]
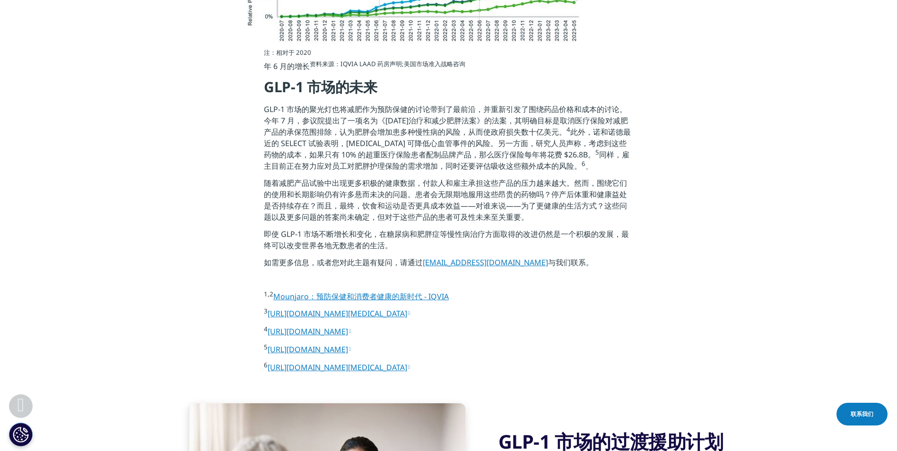
scroll to position [1939, 0]
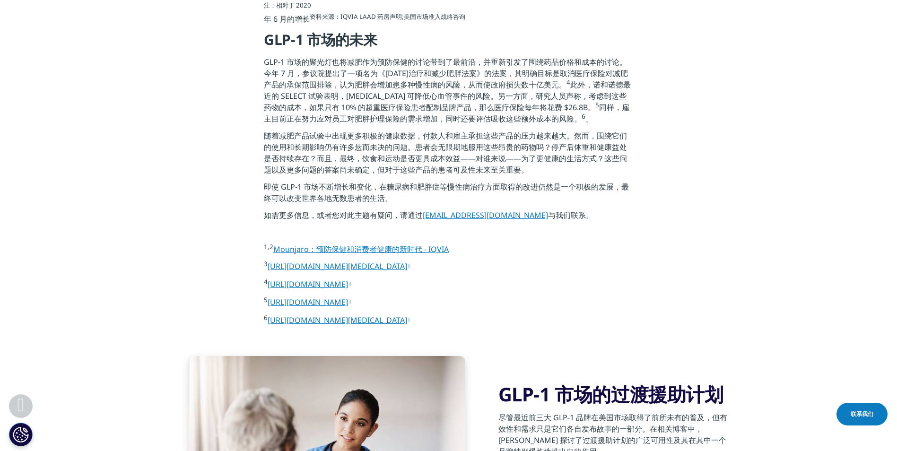
click at [197, 332] on section "注：相对于 [DATE]的增长 资料来源：IQVIA LAAD 药房声明;美国市场准入战略咨询 GLP-1 市场的未来 GLP-1 市场的聚光灯也将减肥作为预…" at bounding box center [448, 167] width 897 height 331
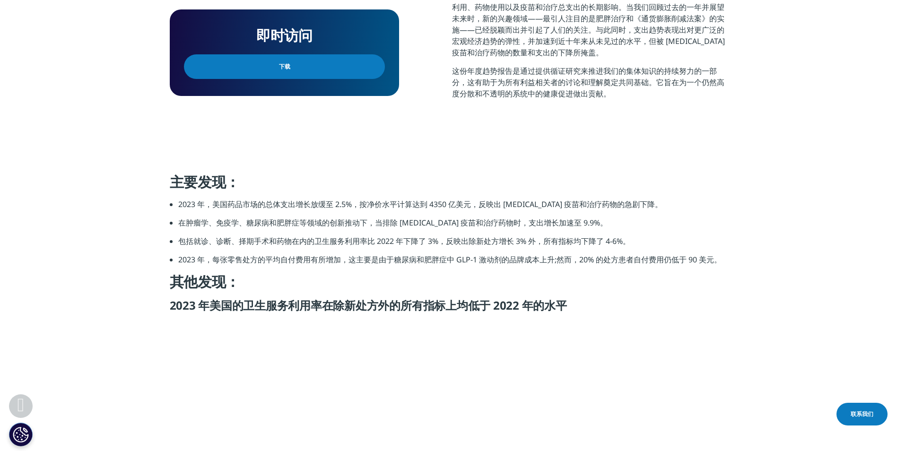
scroll to position [662, 0]
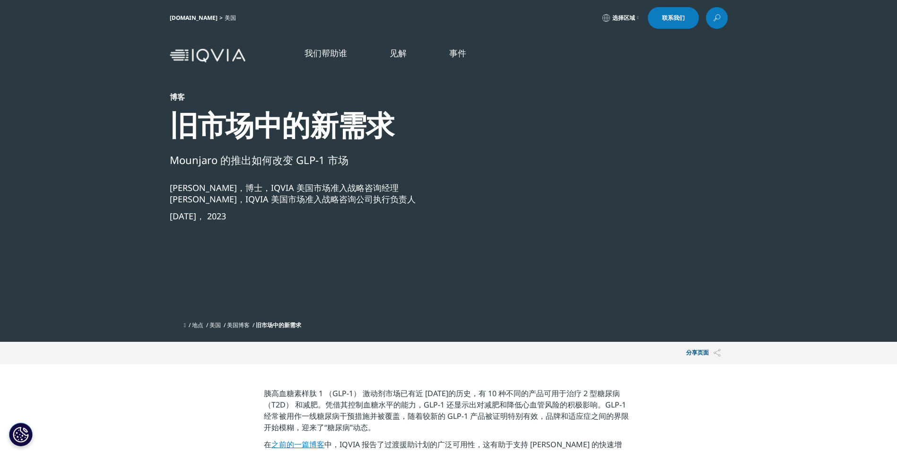
click at [232, 57] on img at bounding box center [208, 56] width 76 height 14
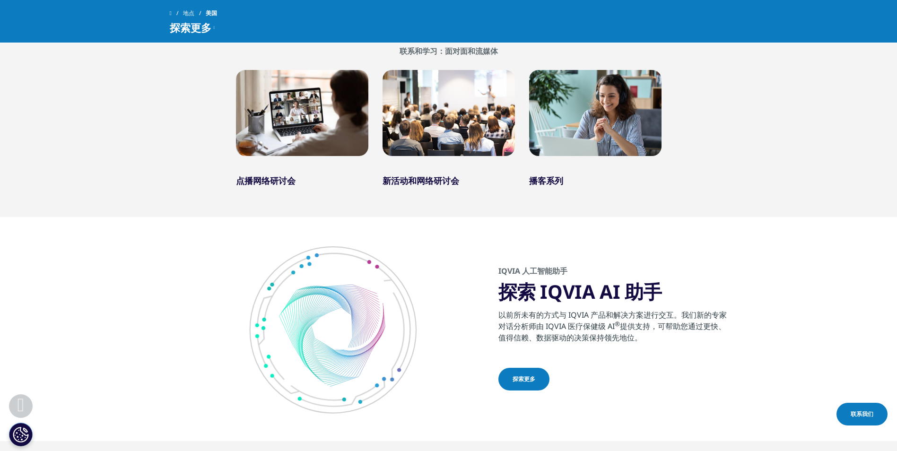
scroll to position [757, 0]
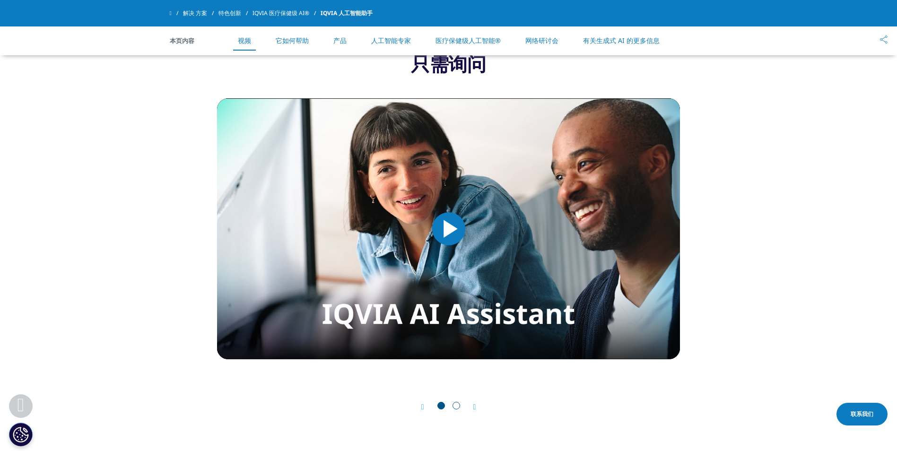
scroll to position [426, 0]
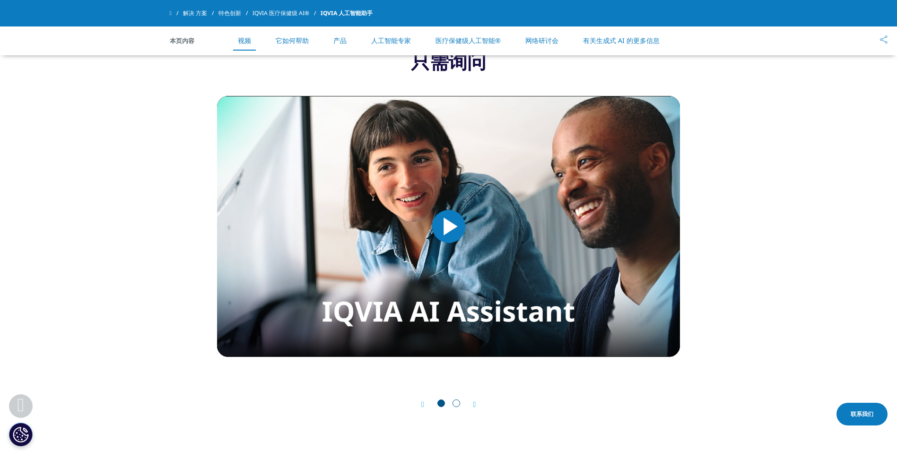
click at [394, 40] on link "人工智能专家" at bounding box center [391, 40] width 40 height 9
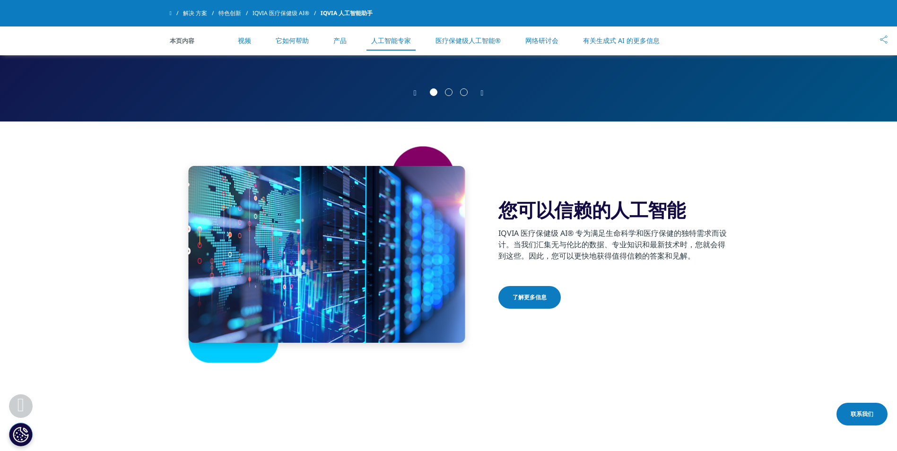
scroll to position [1989, 0]
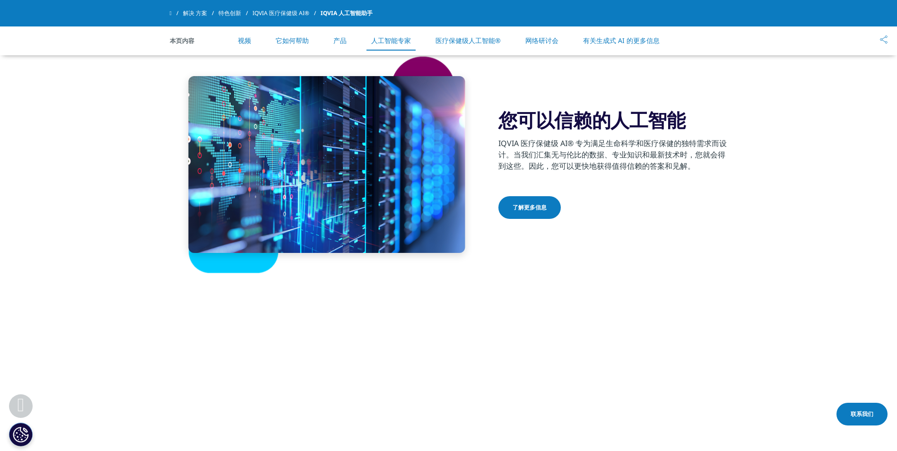
click at [280, 41] on link "它如何帮助" at bounding box center [292, 40] width 33 height 9
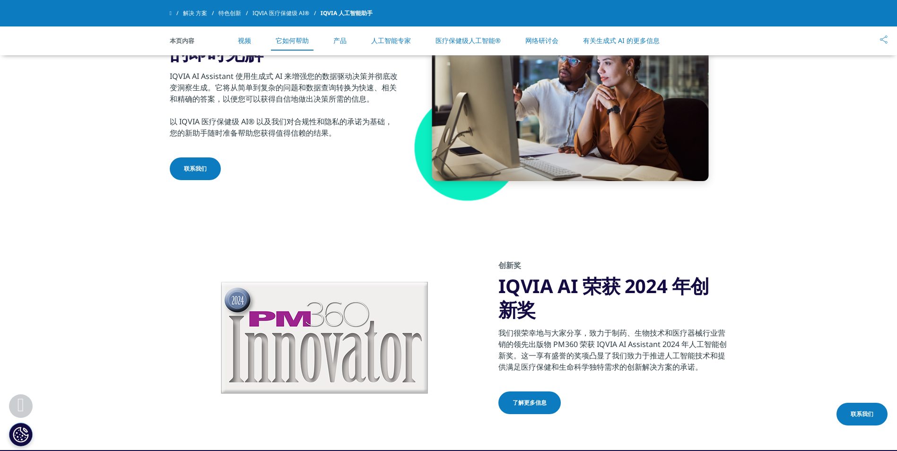
scroll to position [905, 0]
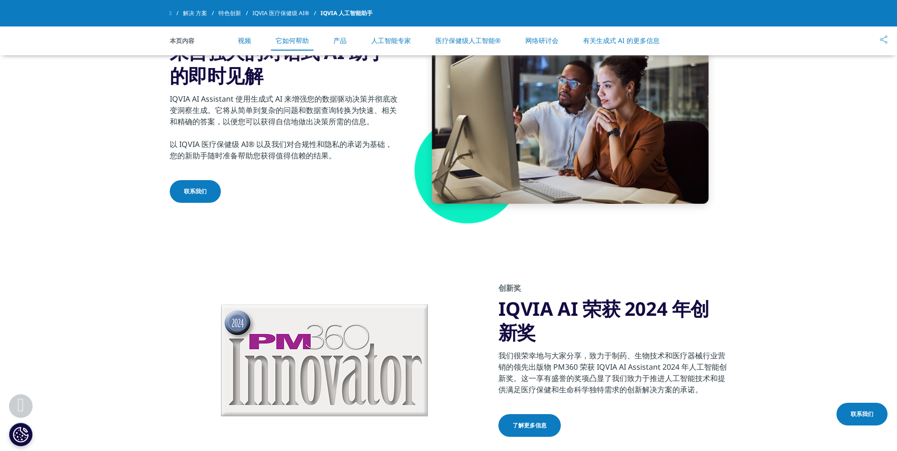
click at [200, 184] on link "联系我们" at bounding box center [195, 191] width 51 height 23
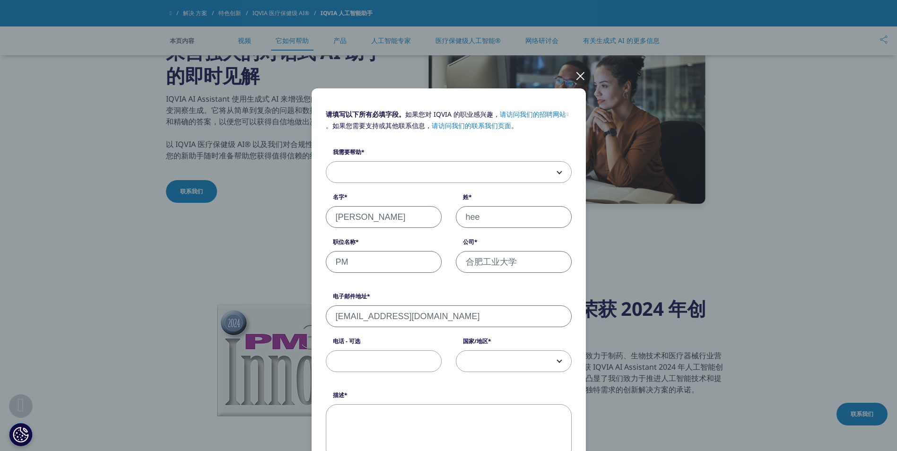
click at [369, 174] on span at bounding box center [448, 173] width 245 height 22
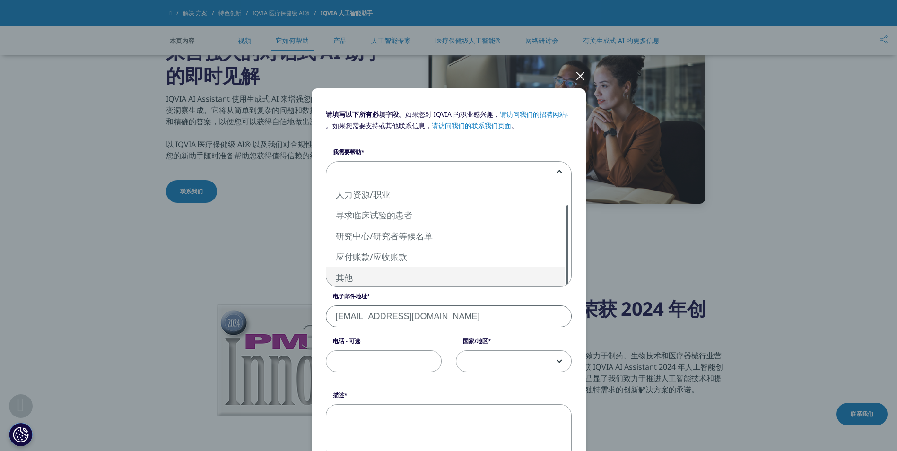
select select "Other"
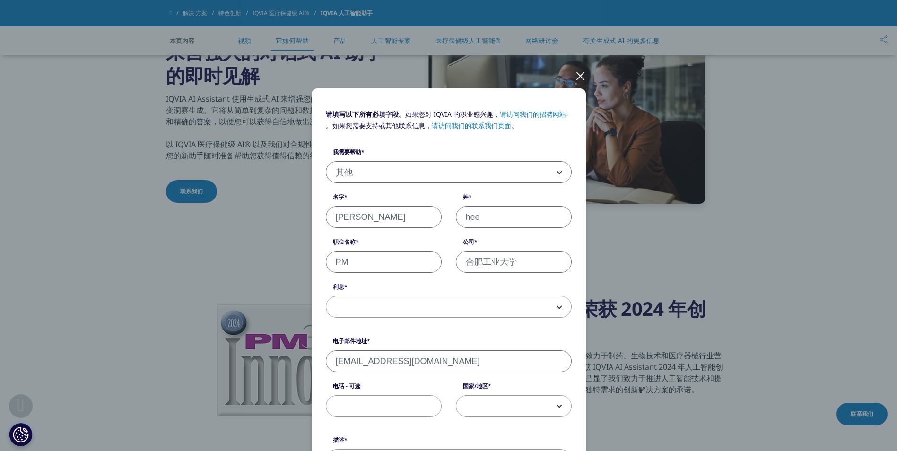
click at [360, 308] on span at bounding box center [448, 307] width 245 height 22
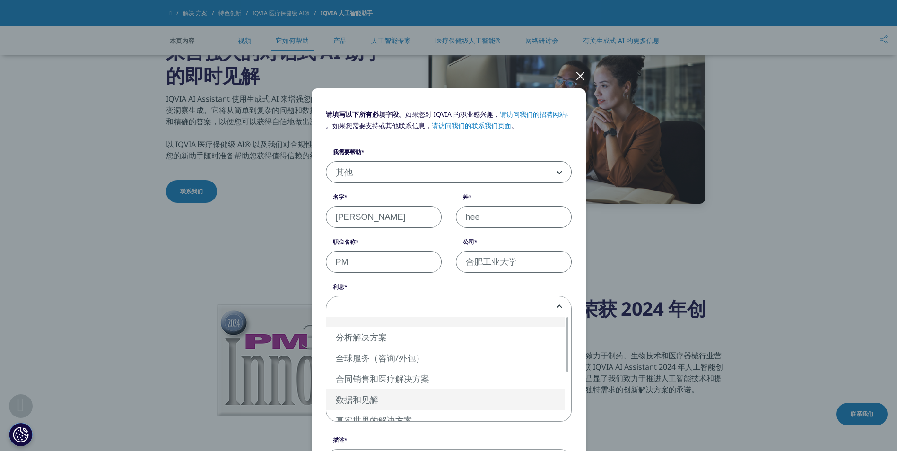
select select "Data and Insights"
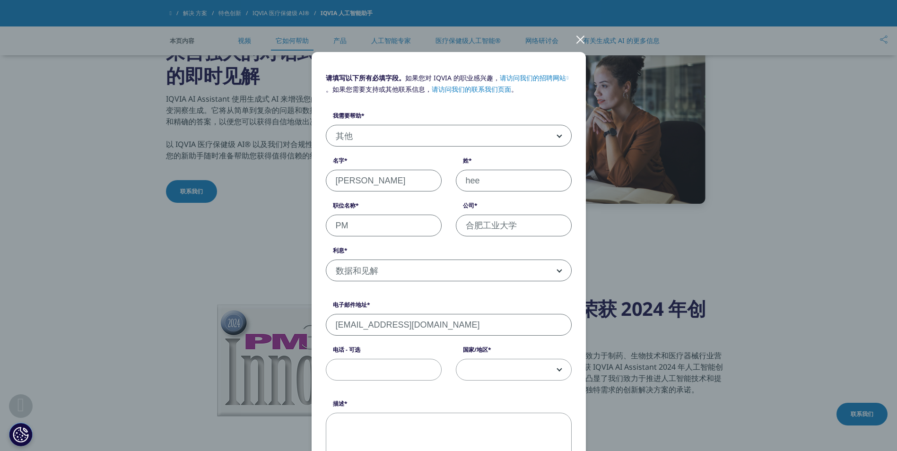
scroll to position [95, 0]
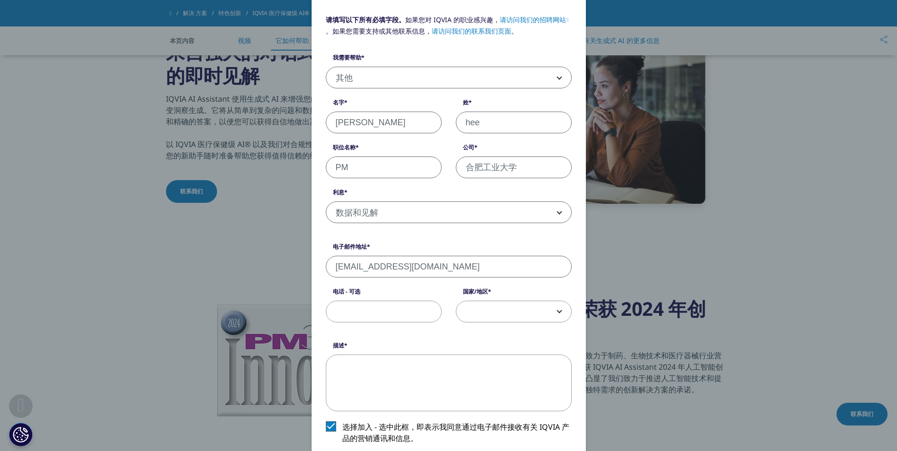
click at [347, 374] on textarea "描述" at bounding box center [449, 383] width 246 height 57
paste textarea "How to use IQVIA to search for the market share of different GLP-1RA drugs in t…"
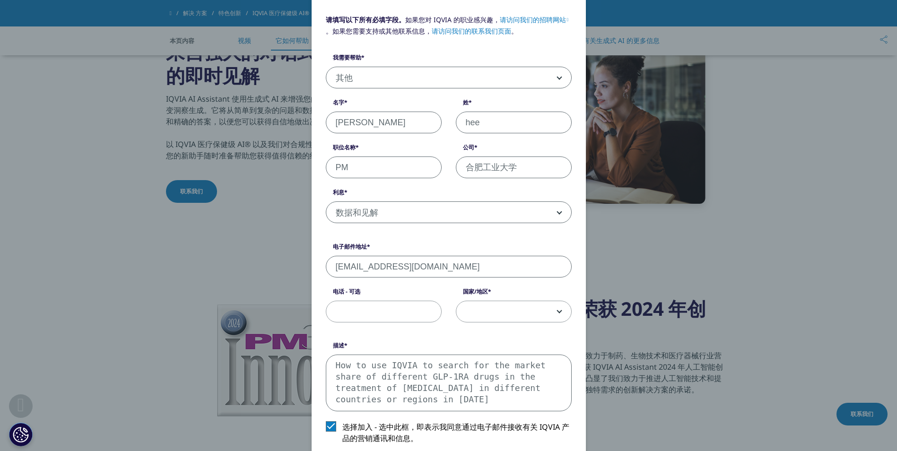
drag, startPoint x: 331, startPoint y: 363, endPoint x: 534, endPoint y: 389, distance: 204.5
click at [534, 389] on textarea "How to use IQVIA to search for the market share of different GLP-1RA drugs in t…" at bounding box center [449, 383] width 246 height 57
click at [458, 383] on textarea "How to use IQVIA to search for the market share of different GLP-1RA drugs in t…" at bounding box center [449, 383] width 246 height 57
type textarea "How to use IQVIA to search for the market share of different GLP-1RA drugs in t…"
click at [380, 314] on input "电话 - 可选" at bounding box center [384, 312] width 116 height 22
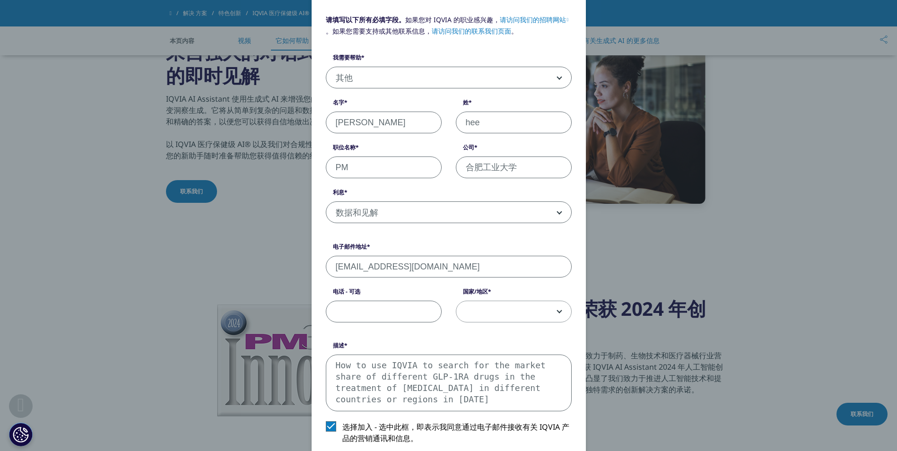
type input "18860415469"
select select "China"
drag, startPoint x: 522, startPoint y: 165, endPoint x: 447, endPoint y: 165, distance: 75.2
click at [449, 165] on div "公司 合肥工业大学" at bounding box center [514, 160] width 130 height 35
type input "n"
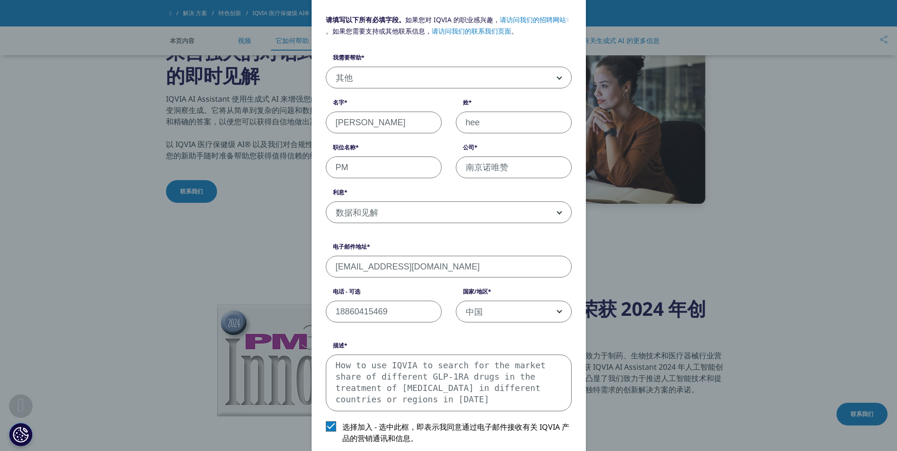
type input "南京诺唯赞生物科技股份有限公司"
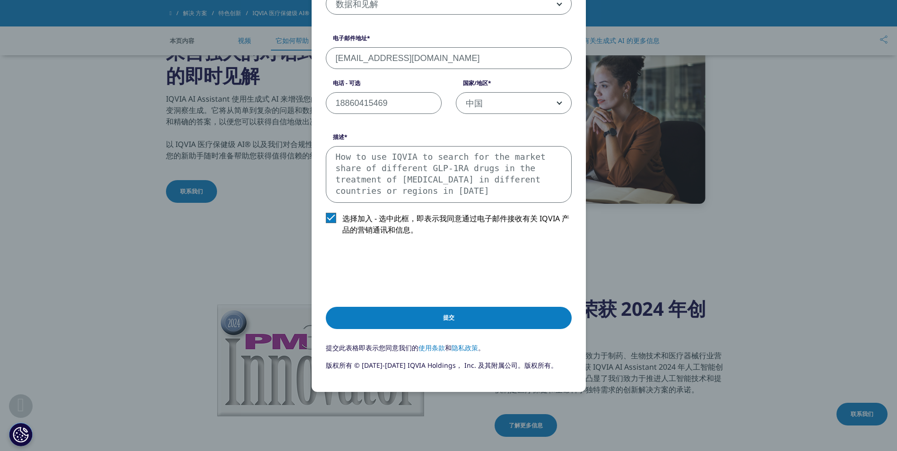
scroll to position [331, 0]
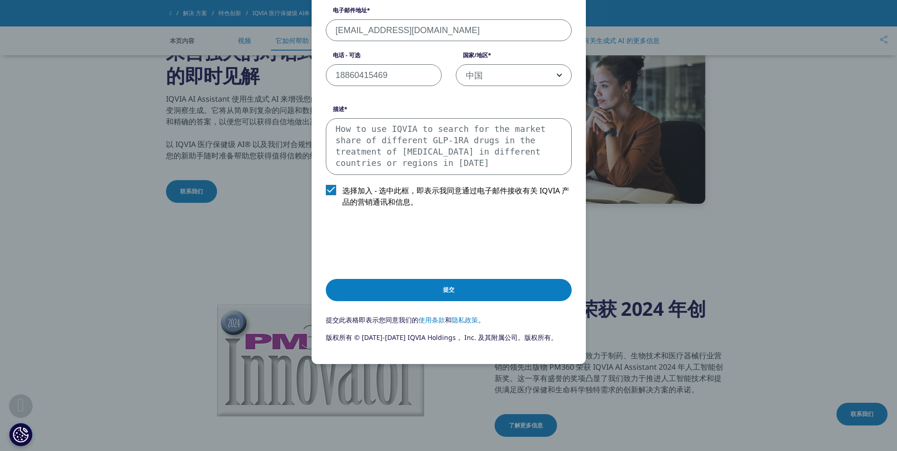
click at [431, 285] on input "Submit" at bounding box center [449, 290] width 246 height 22
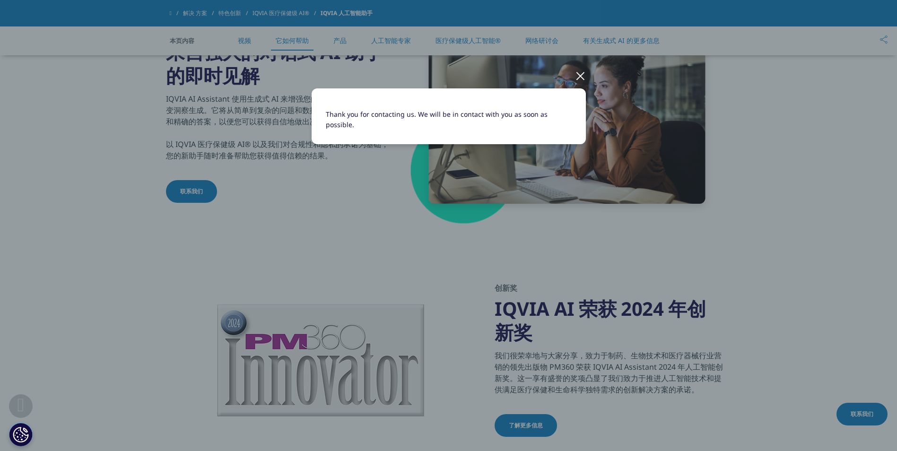
scroll to position [0, 0]
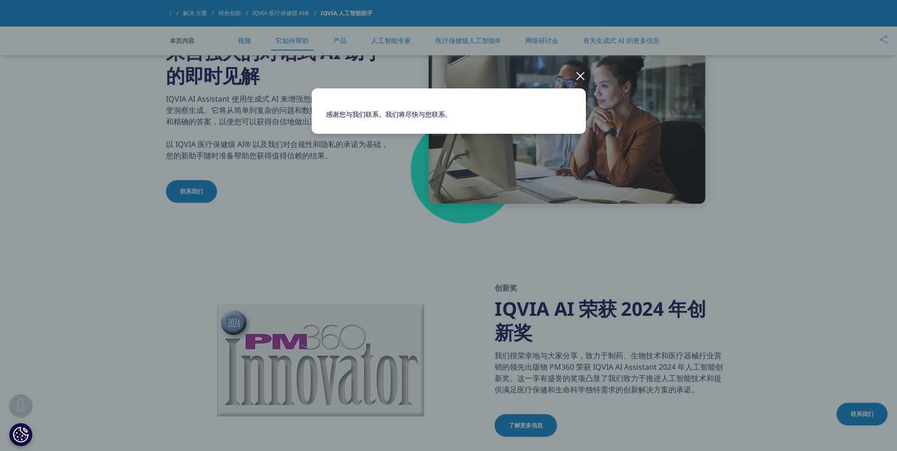
click at [579, 75] on div at bounding box center [580, 75] width 11 height 26
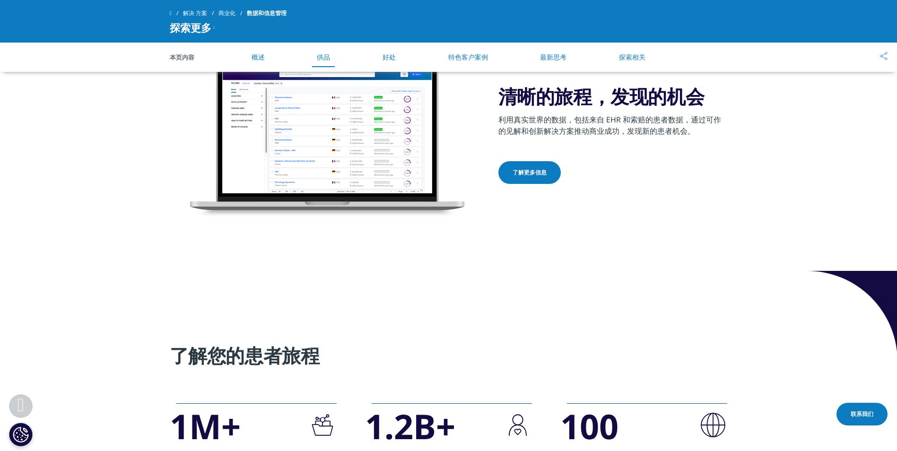
scroll to position [898, 0]
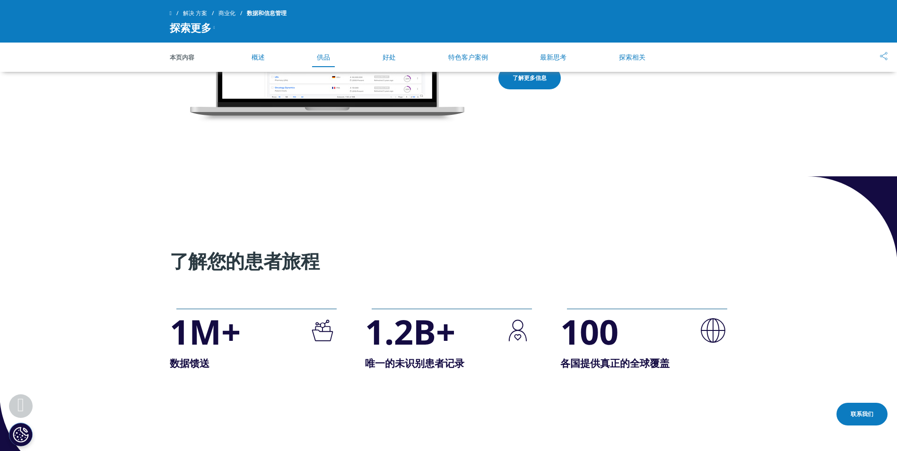
click at [134, 262] on section "了解您的患者旅程 1M+ .cls-1{fill:#231f20;} 数据馈送 1.2B+ .cls-1{fill:#231f20;} 唯一的未识别患者记录" at bounding box center [448, 329] width 897 height 307
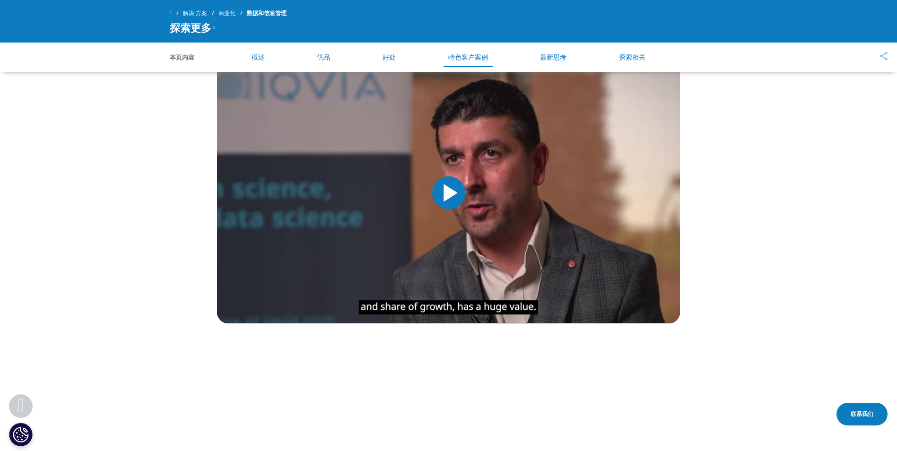
scroll to position [1419, 0]
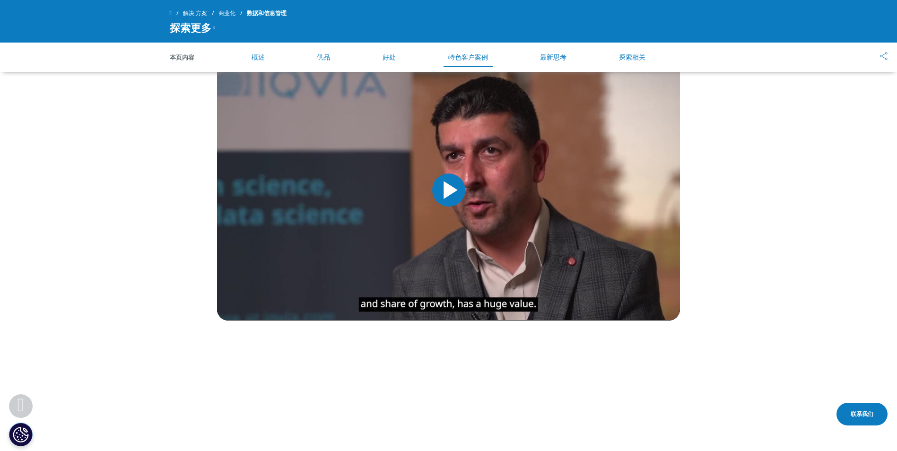
click at [449, 190] on span "视频播放器" at bounding box center [449, 190] width 0 height 0
click at [75, 275] on section "在生命科学领域构建强大的数据基础 诺和诺德商业分析总监 Mehul Lakhani 的见解 Video Player is loading. Play Vid…" at bounding box center [448, 164] width 897 height 400
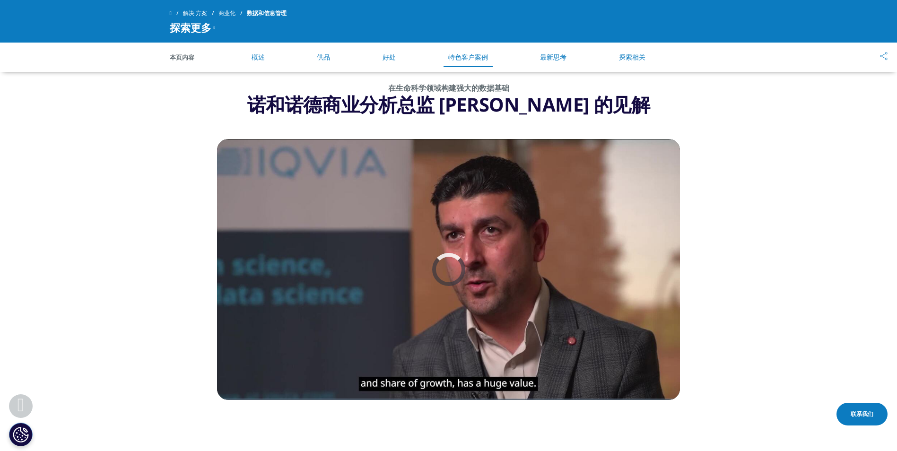
scroll to position [1324, 0]
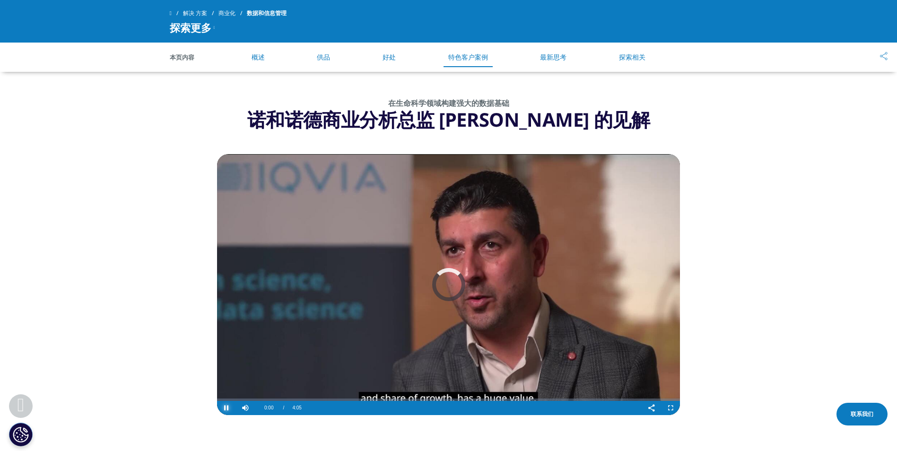
click at [227, 408] on span "视频播放器" at bounding box center [226, 408] width 19 height 0
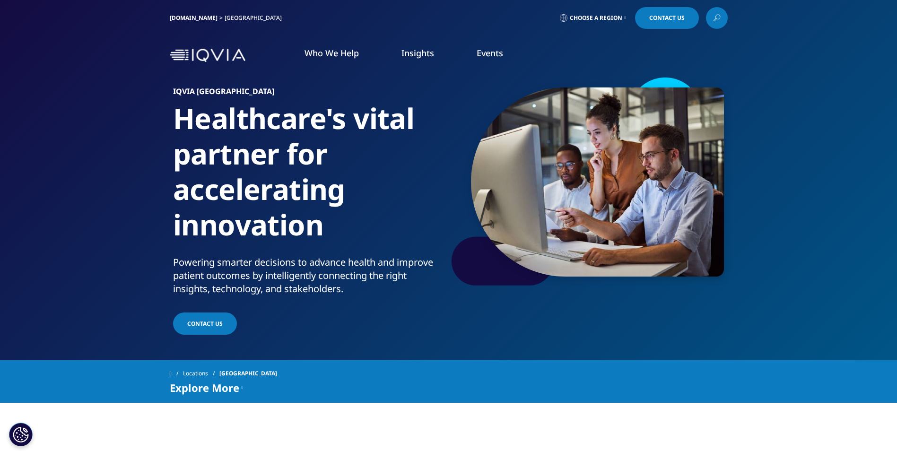
click at [96, 361] on div "Locations [GEOGRAPHIC_DATA] Explore More U.S. Progress Point US Insights US Blo…" at bounding box center [448, 381] width 897 height 43
click at [200, 58] on img at bounding box center [208, 56] width 76 height 14
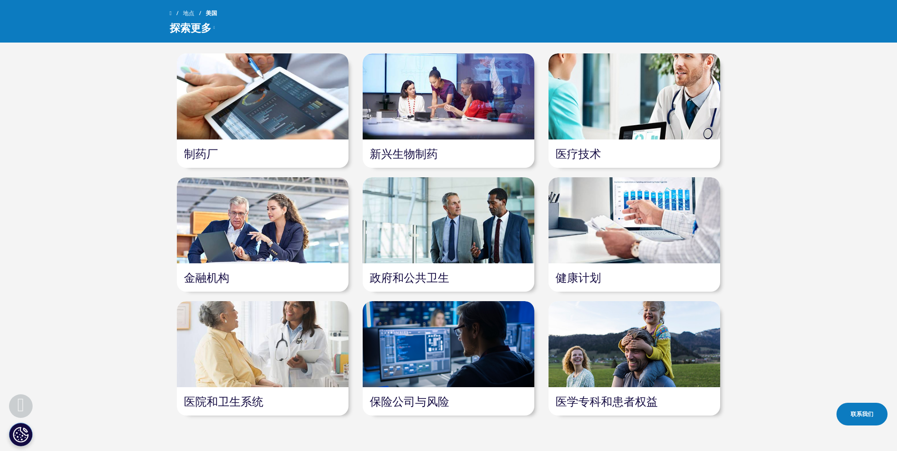
scroll to position [1135, 0]
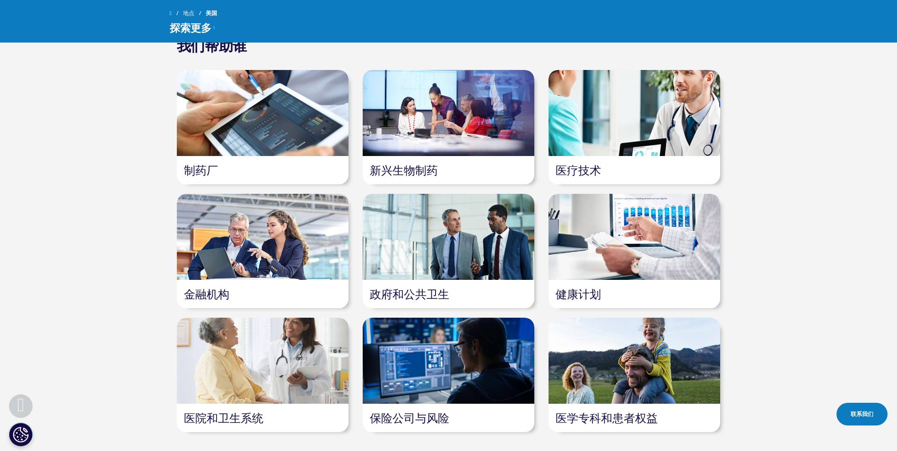
click at [130, 283] on div "我们帮助谁 制药厂 新兴生物制药 医疗技术 金融机构" at bounding box center [448, 237] width 897 height 391
click at [417, 266] on div at bounding box center [449, 237] width 172 height 86
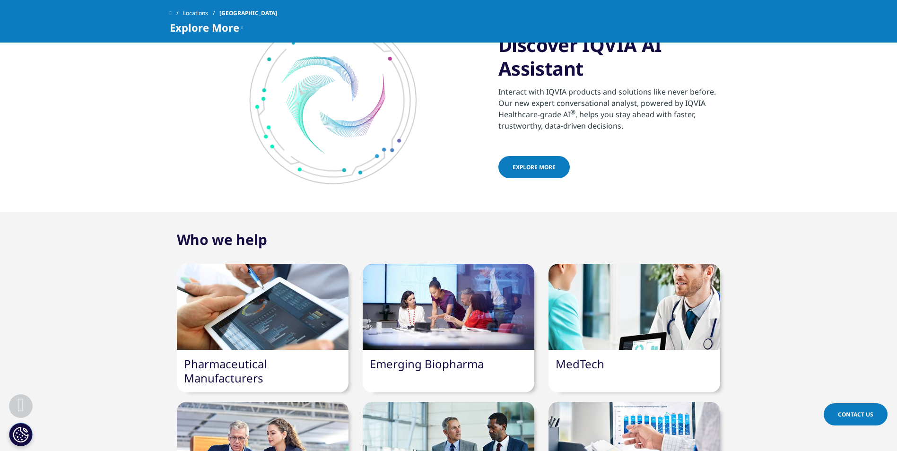
click at [871, 409] on link "Contact Us" at bounding box center [856, 414] width 64 height 22
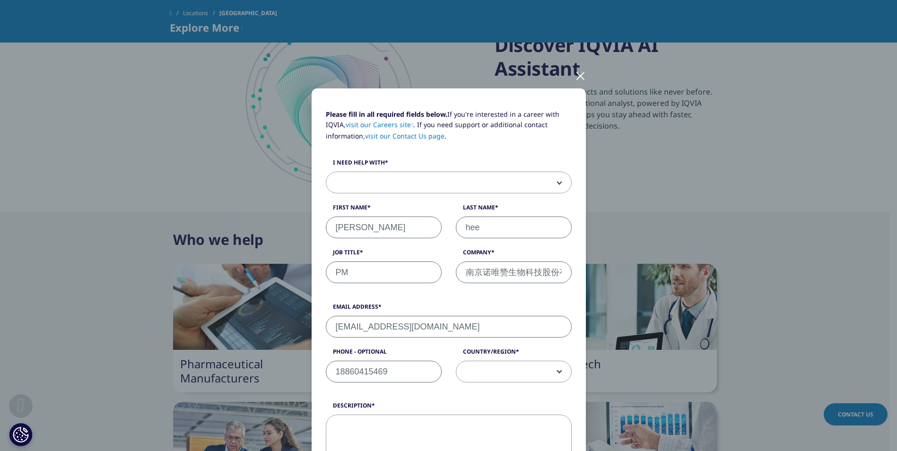
click at [575, 76] on div at bounding box center [580, 75] width 11 height 26
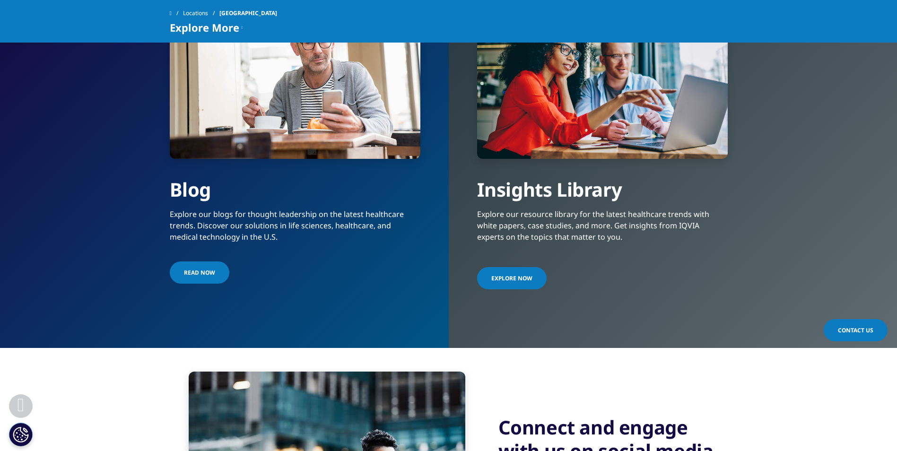
scroll to position [1981, 0]
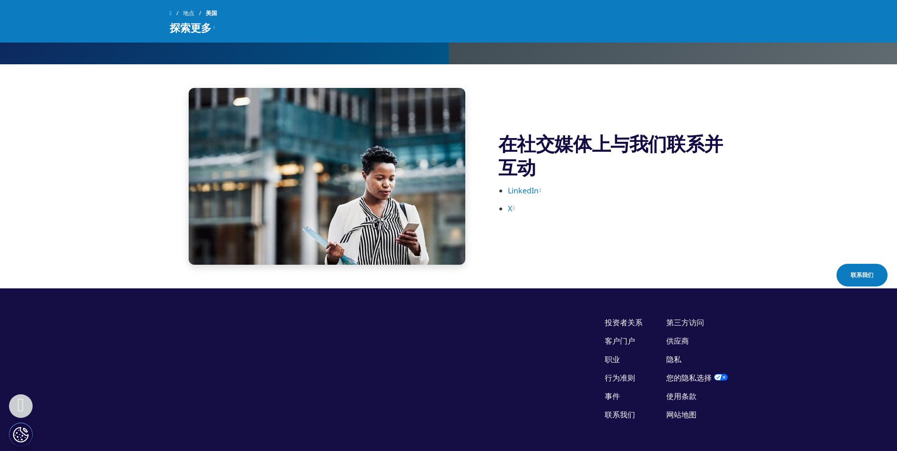
click at [615, 414] on link "联系我们" at bounding box center [620, 414] width 30 height 10
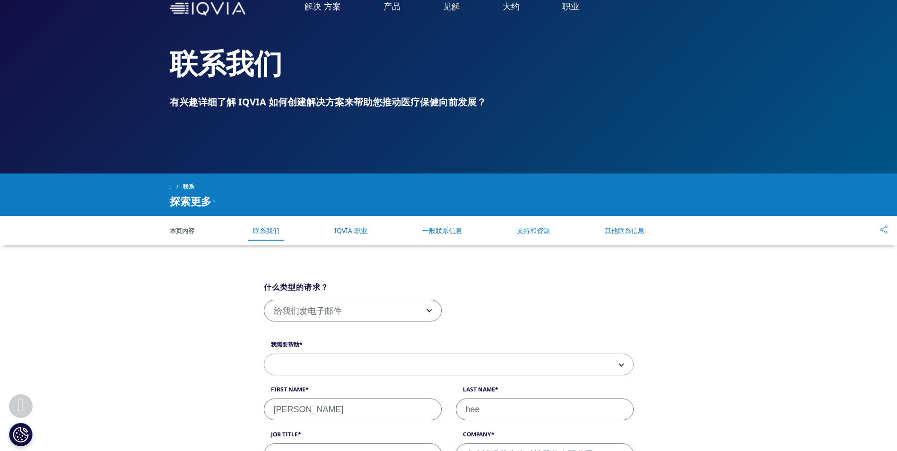
scroll to position [189, 0]
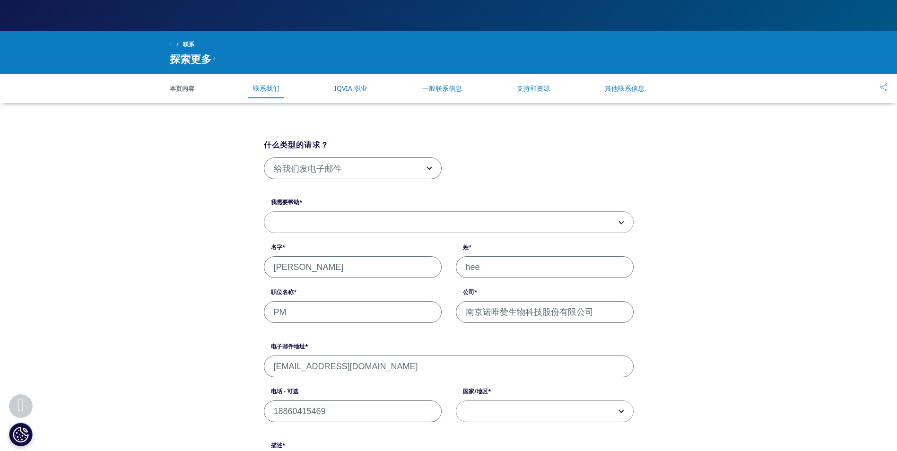
click at [313, 165] on span "给我们发电子邮件" at bounding box center [352, 169] width 177 height 22
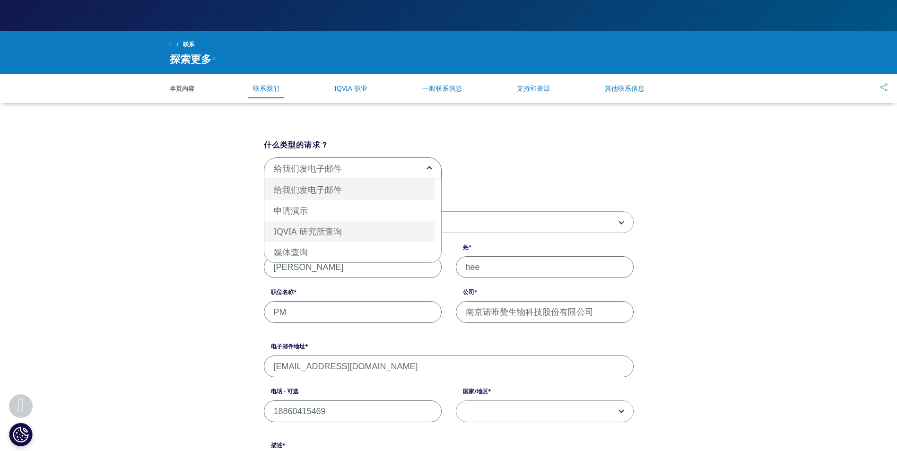
click at [182, 227] on div "什么类型的请求？ 给我们发电子邮件 申请演示 IQVIA 研究所查询 媒体查询 给我们发电子邮件 我需要帮助 销售 人力资源/职业 寻求临床试验的患者 研究中…" at bounding box center [448, 402] width 539 height 598
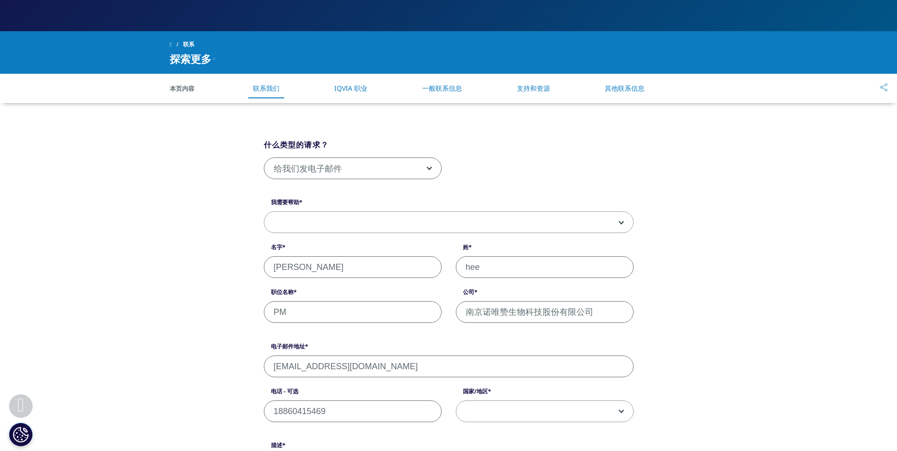
click at [278, 222] on span at bounding box center [448, 223] width 369 height 22
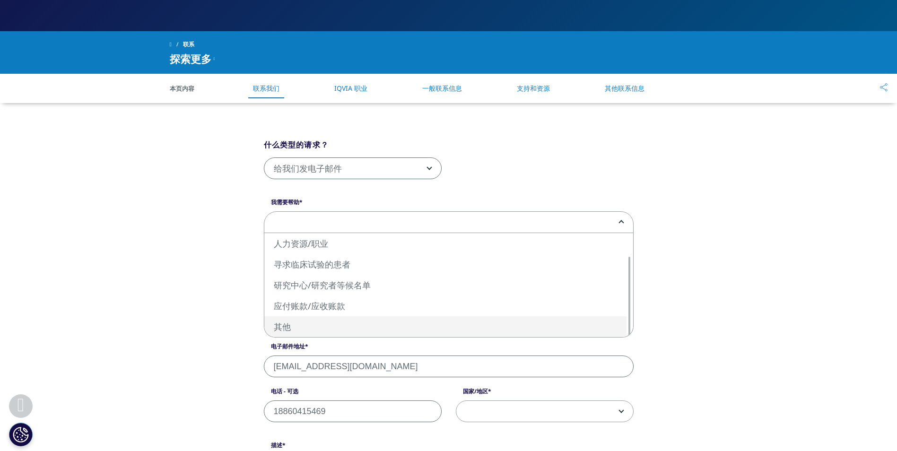
select select "Other"
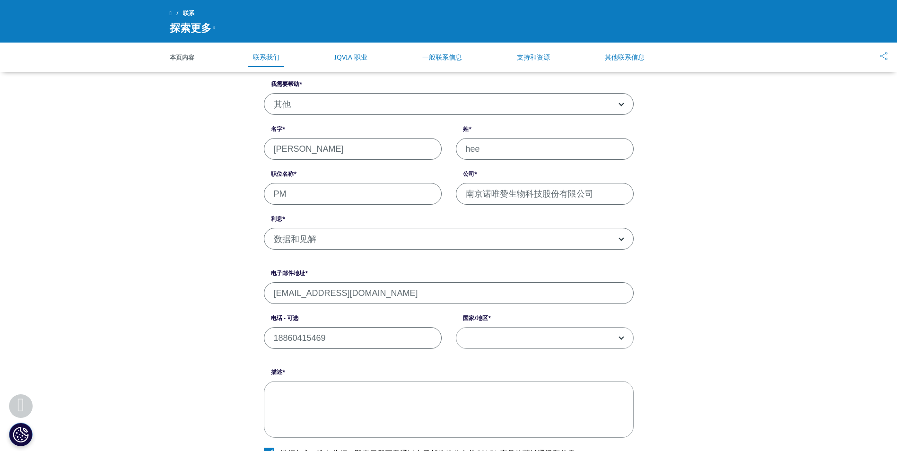
scroll to position [236, 0]
click at [297, 231] on span "数据和见解" at bounding box center [448, 238] width 369 height 22
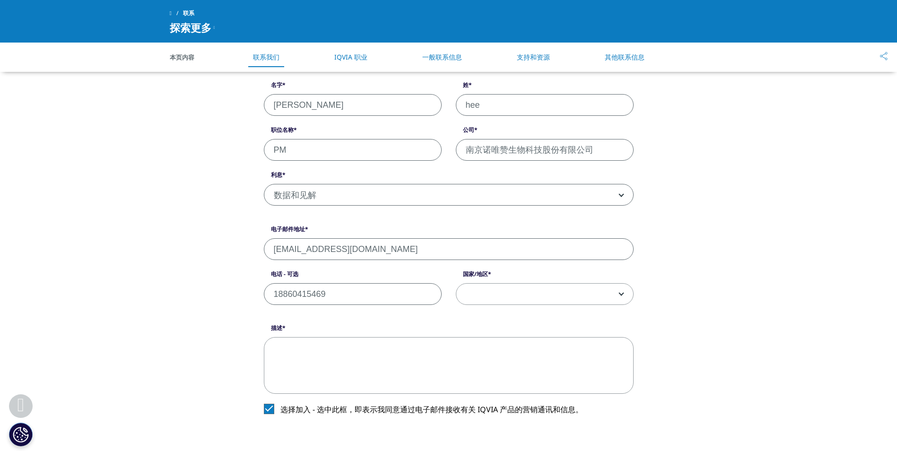
scroll to position [331, 0]
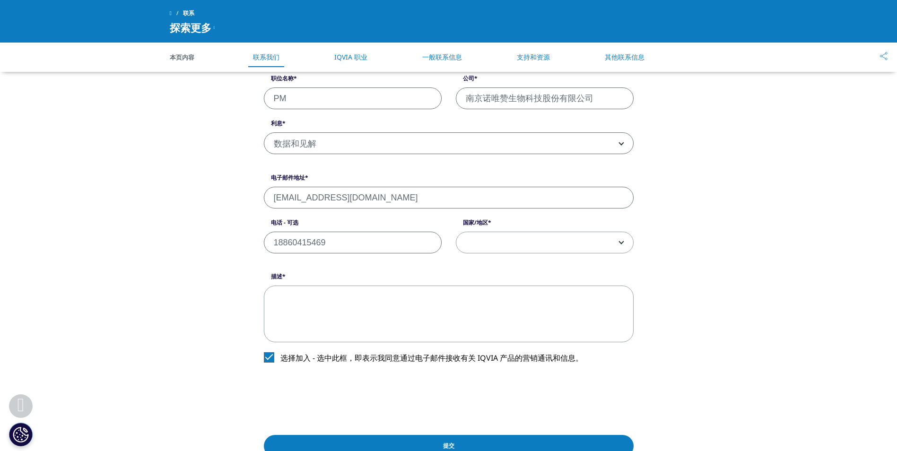
click at [525, 245] on span at bounding box center [544, 243] width 177 height 22
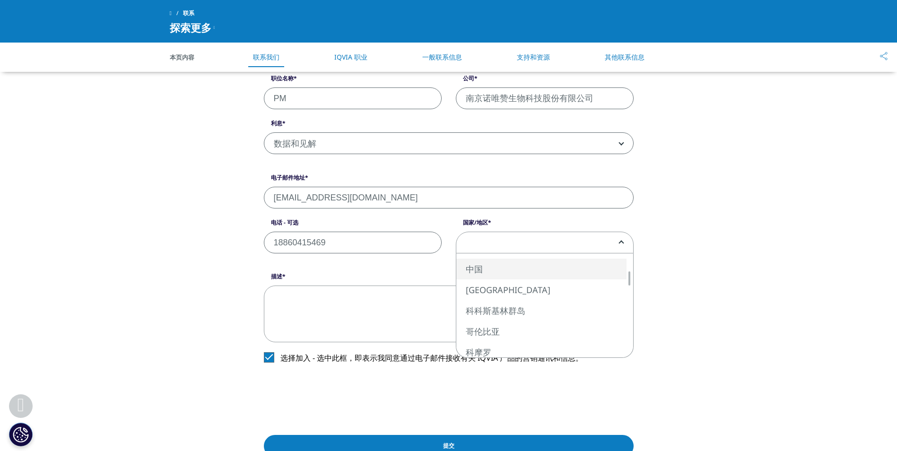
select select "China"
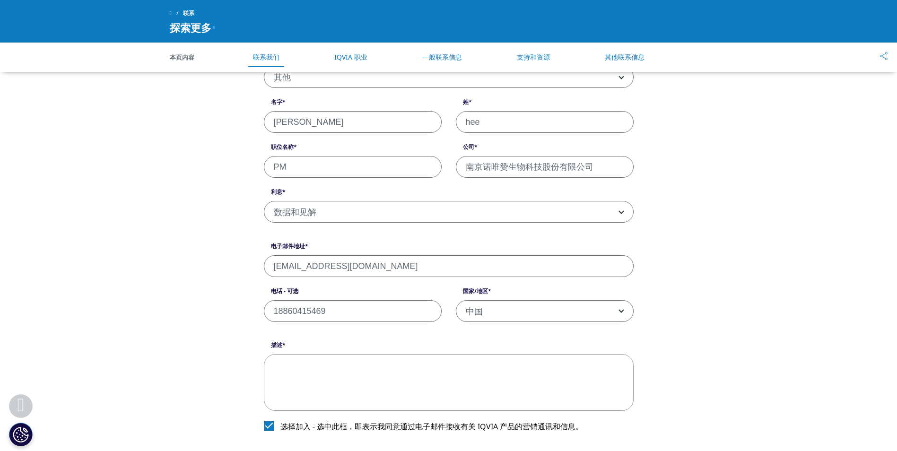
scroll to position [236, 0]
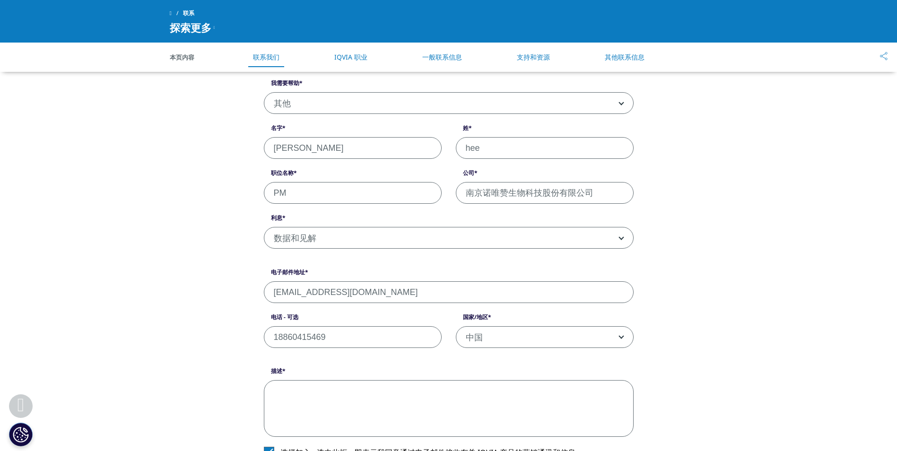
click at [334, 396] on textarea "描述" at bounding box center [449, 408] width 370 height 57
type textarea "r"
type textarea "如何查询药品全球各区域销售额？"
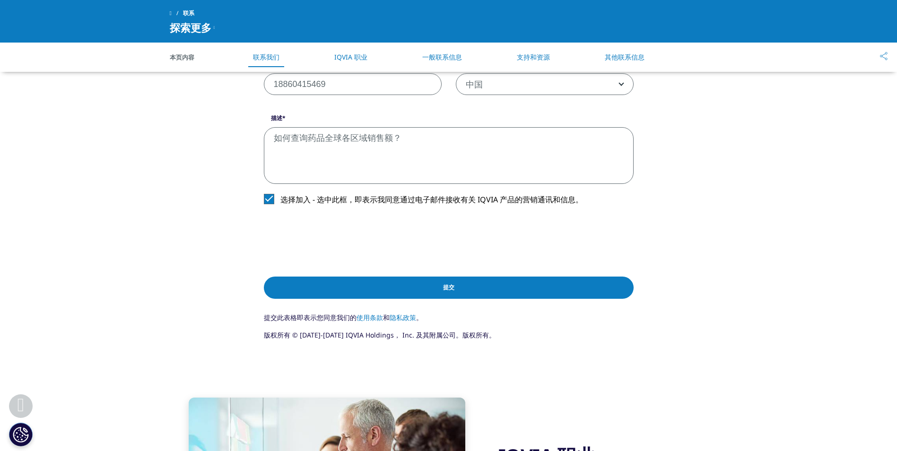
scroll to position [473, 0]
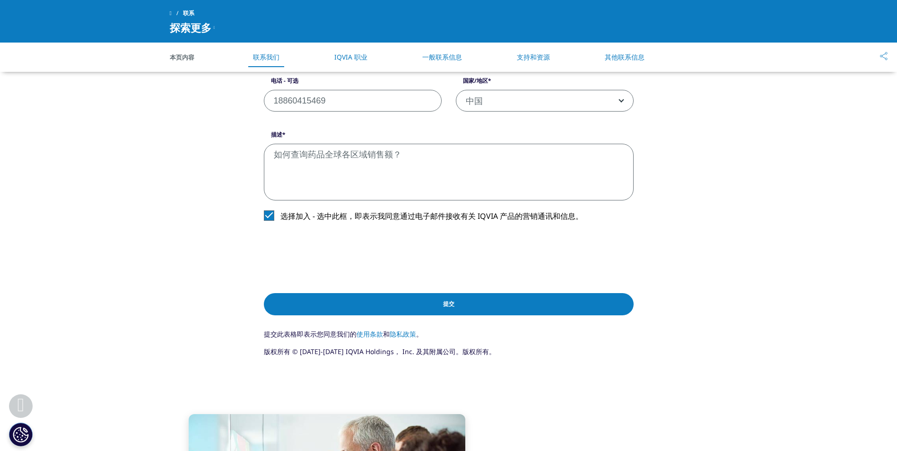
click at [393, 295] on input "Submit" at bounding box center [449, 304] width 370 height 22
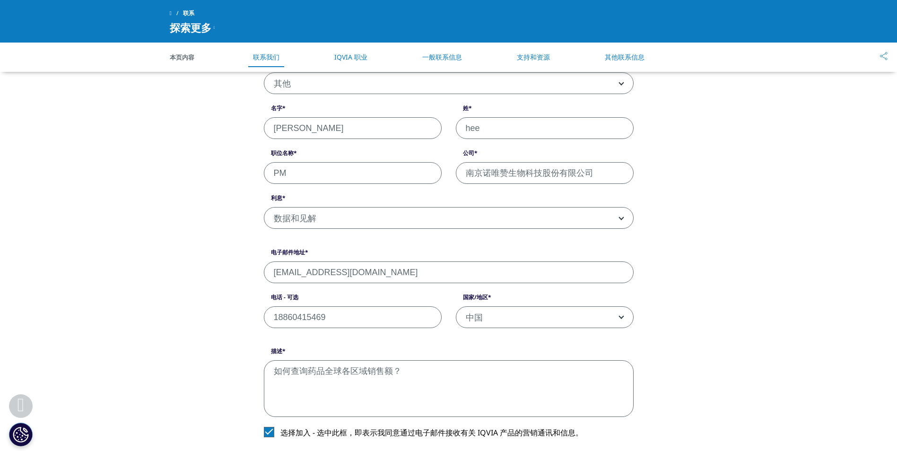
scroll to position [445, 0]
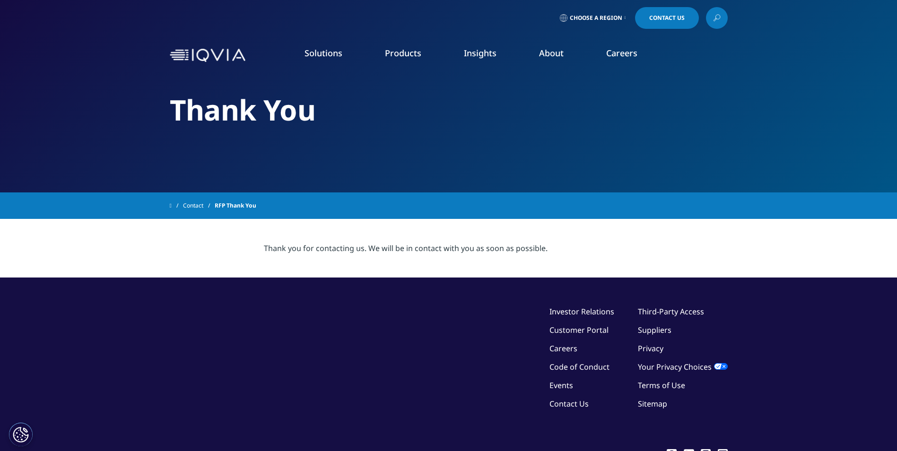
click at [397, 380] on div "©2025 IQVIA Inc, All Rights Reserved. Investor Relations Customer Portal Career…" at bounding box center [449, 375] width 558 height 139
click at [185, 390] on div "©2025 IQVIA Inc, All Rights Reserved. Investor Relations Customer Portal Career…" at bounding box center [449, 375] width 558 height 139
